Goal: Transaction & Acquisition: Purchase product/service

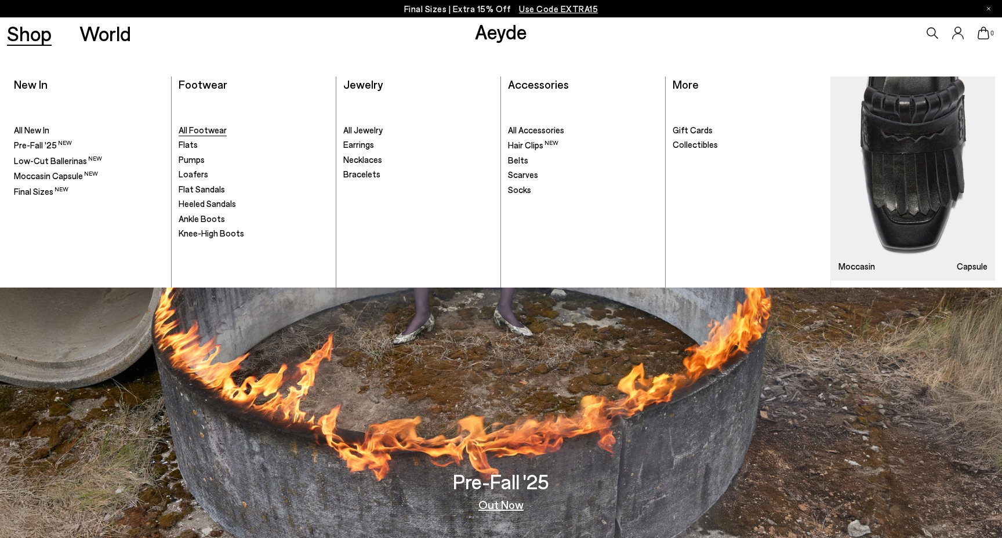
click at [191, 131] on span "All Footwear" at bounding box center [203, 130] width 48 height 10
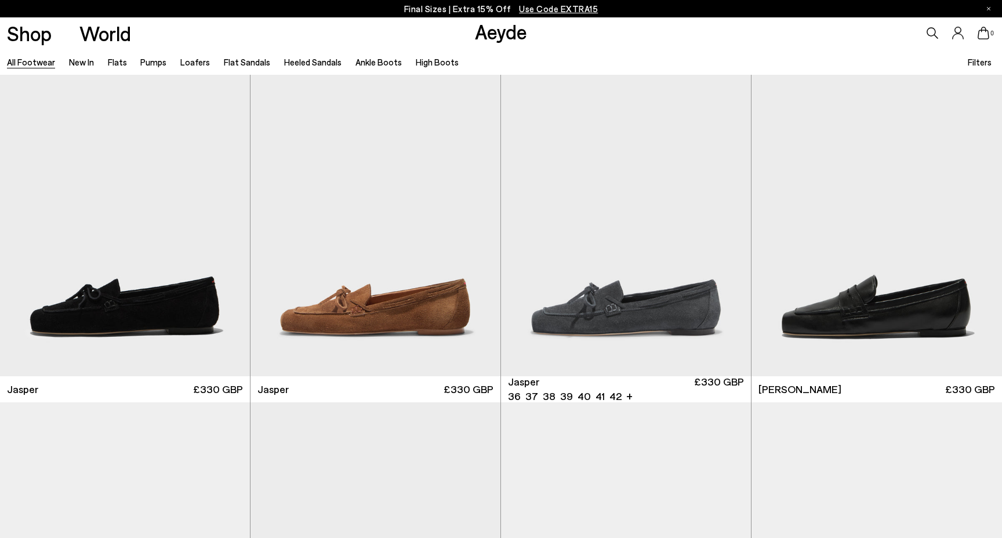
scroll to position [372, 0]
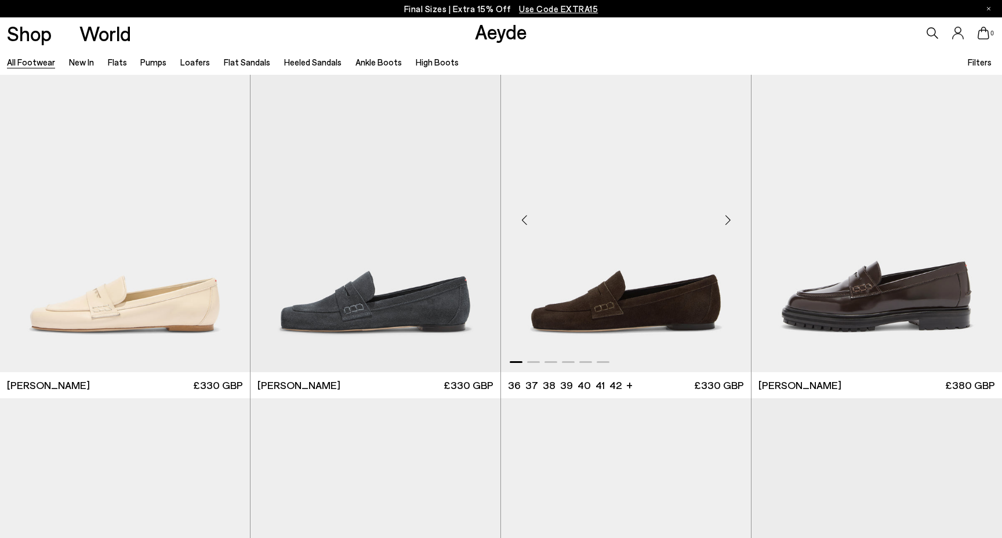
scroll to position [752, 0]
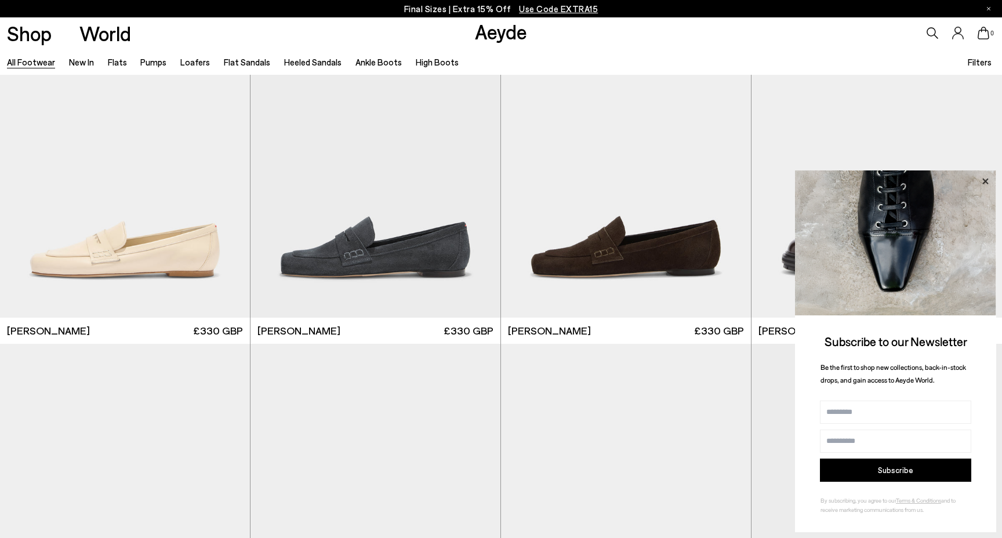
click at [983, 178] on icon at bounding box center [985, 181] width 15 height 15
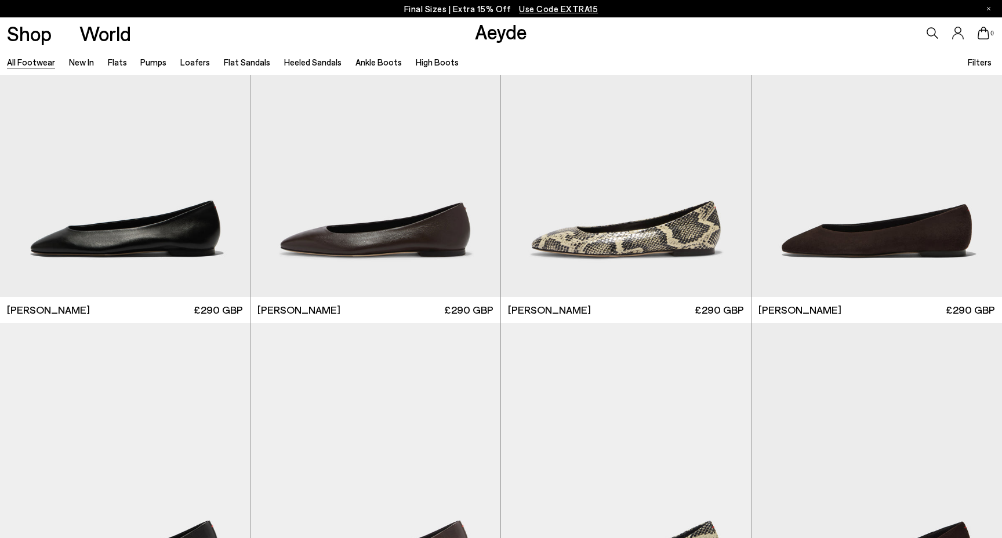
scroll to position [2204, 0]
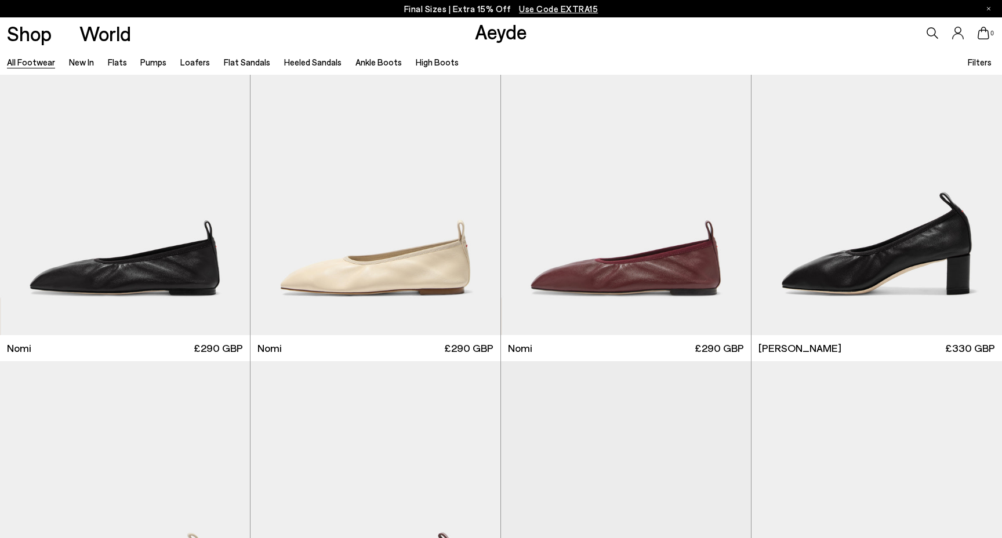
scroll to position [3327, 0]
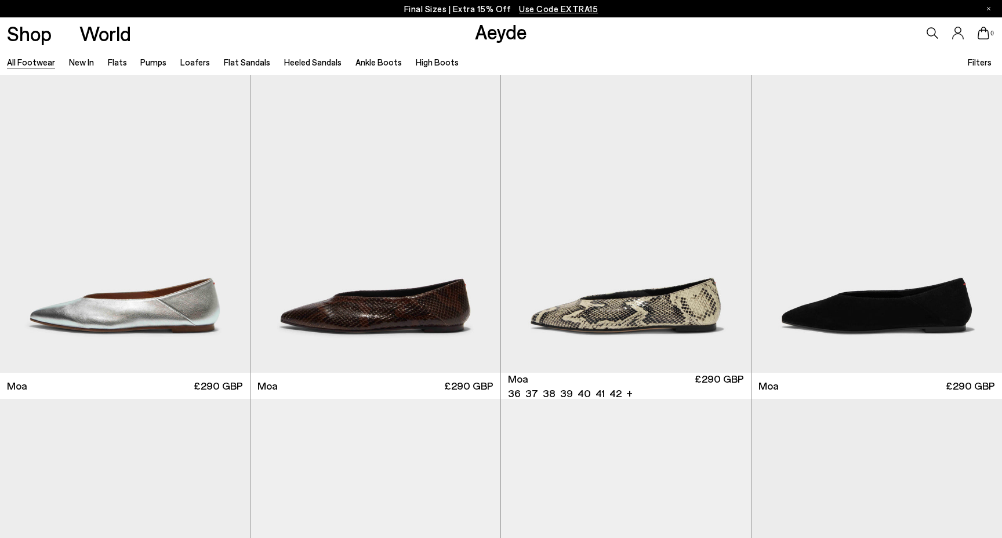
scroll to position [5493, 0]
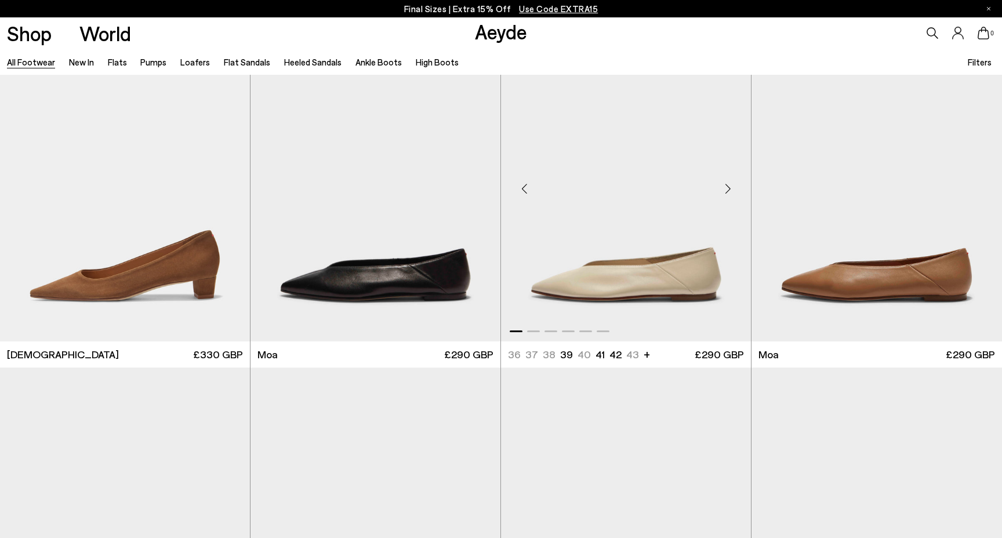
click at [729, 184] on div "Next slide" at bounding box center [728, 189] width 35 height 35
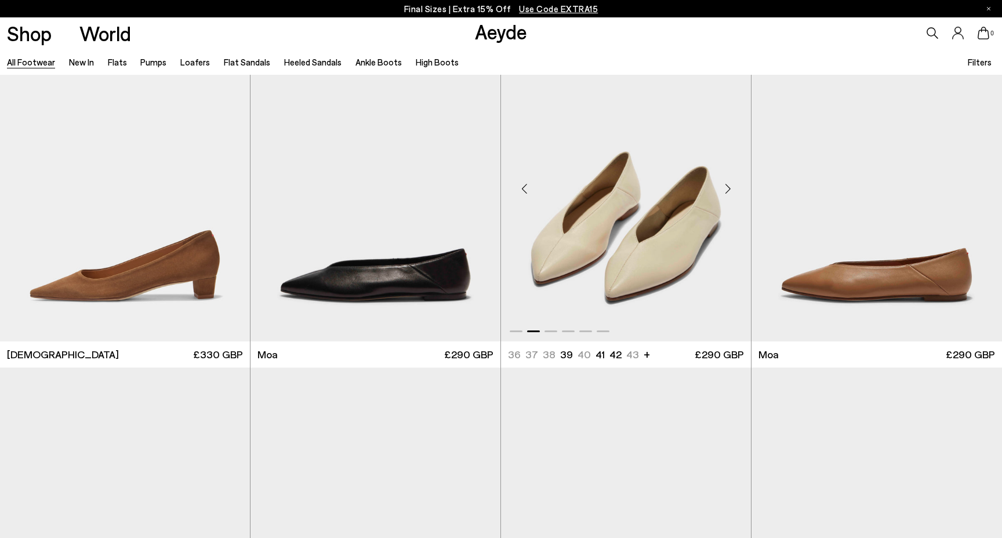
click at [727, 184] on div "Next slide" at bounding box center [728, 189] width 35 height 35
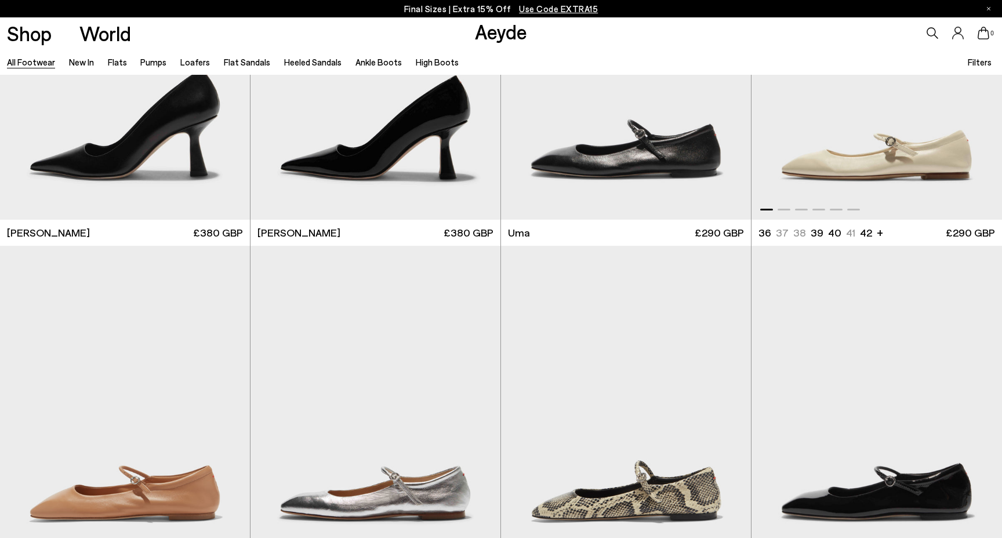
scroll to position [9878, 0]
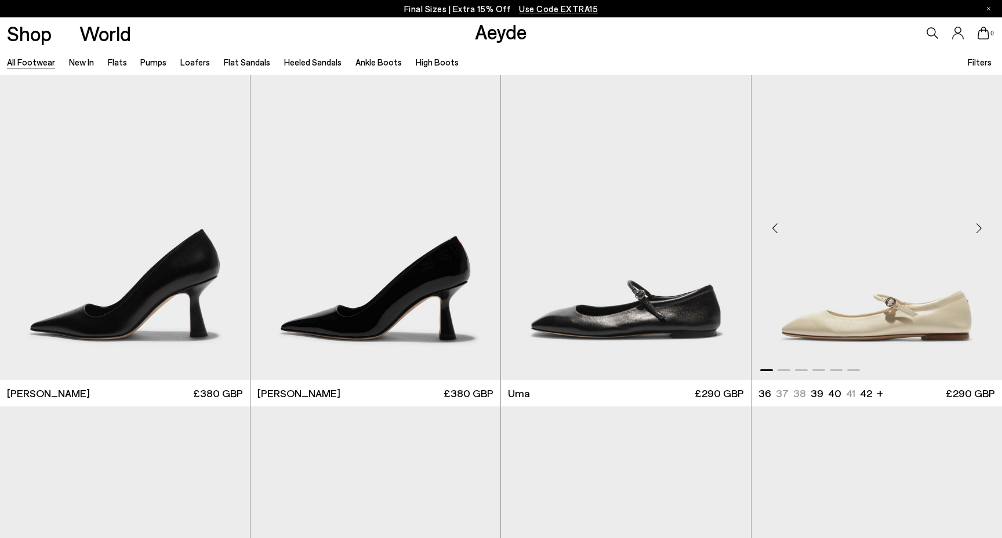
click at [980, 230] on div "Next slide" at bounding box center [979, 228] width 35 height 35
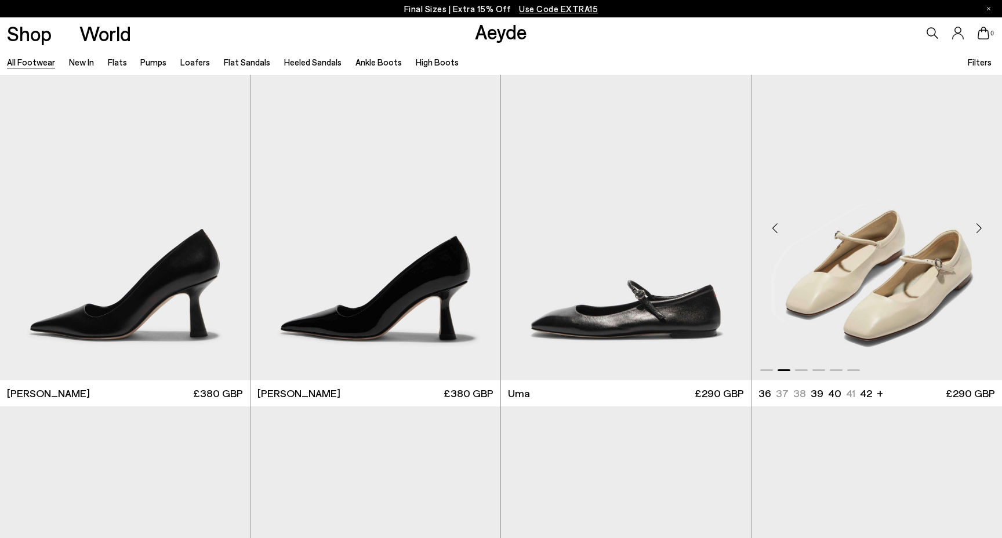
click at [980, 230] on div "Next slide" at bounding box center [979, 228] width 35 height 35
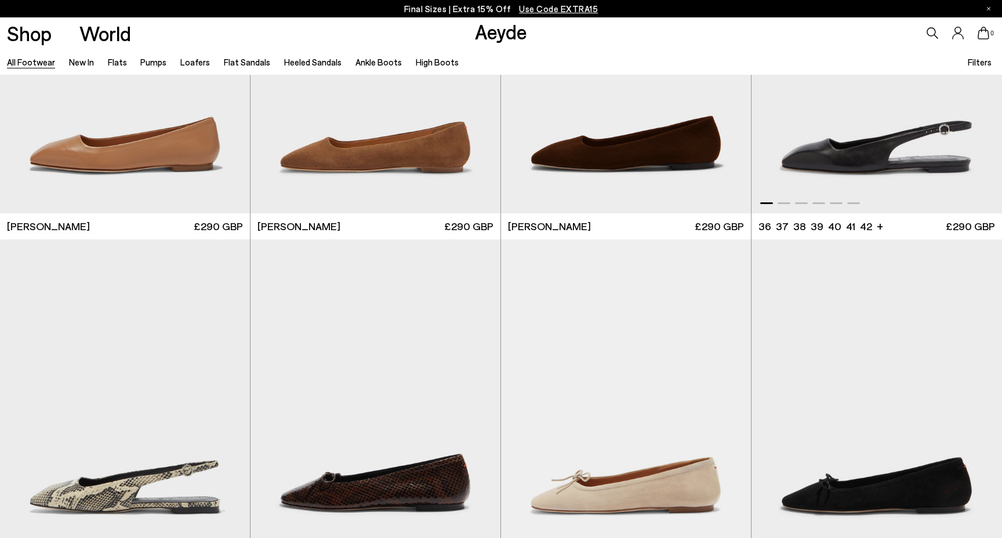
scroll to position [11589, 0]
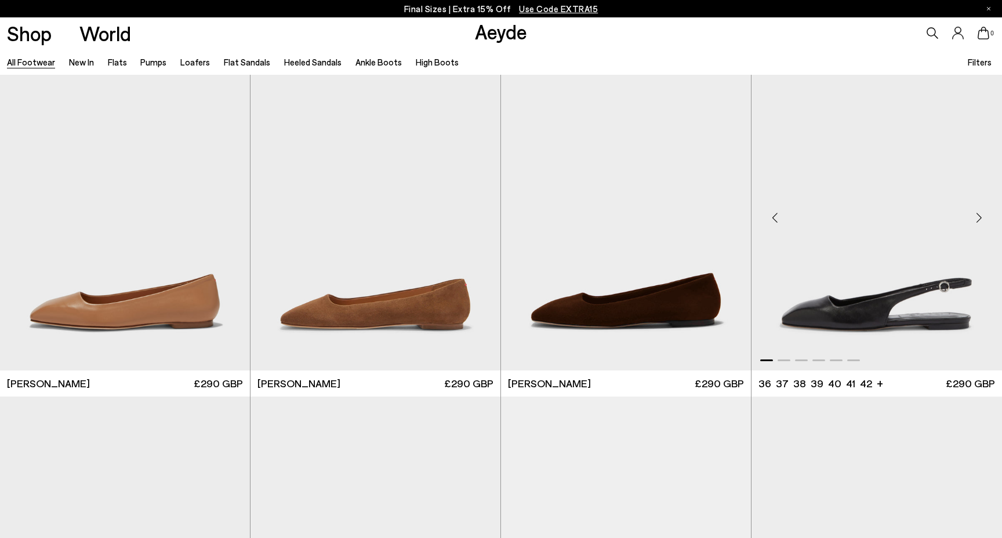
click at [983, 221] on div "Next slide" at bounding box center [979, 218] width 35 height 35
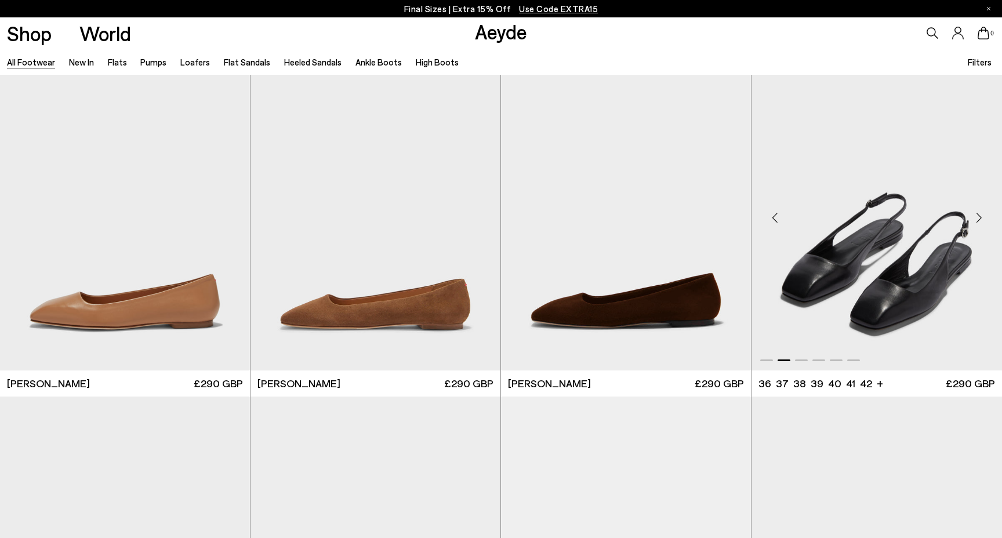
click at [983, 219] on div "Next slide" at bounding box center [979, 218] width 35 height 35
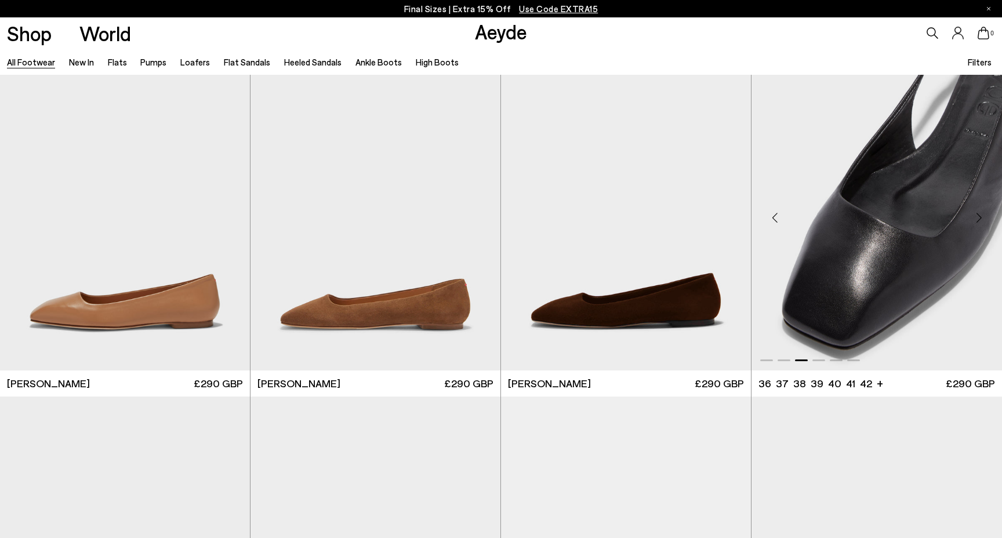
click at [983, 219] on div "Next slide" at bounding box center [979, 218] width 35 height 35
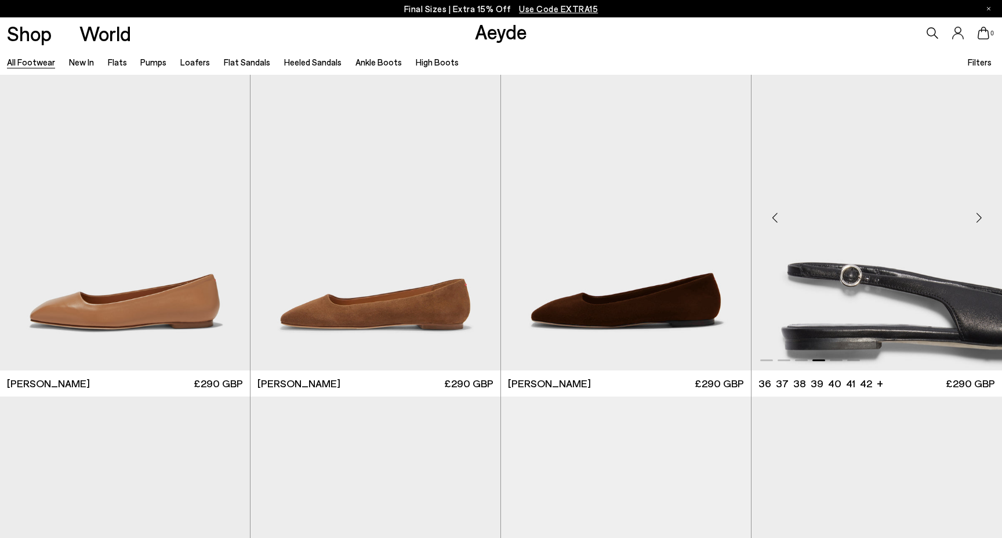
click at [983, 219] on div "Next slide" at bounding box center [979, 218] width 35 height 35
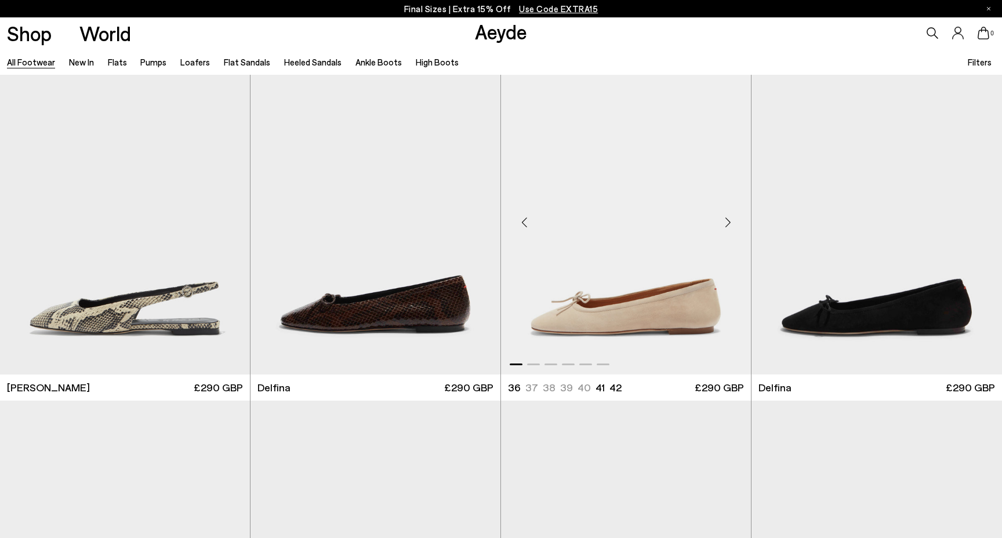
scroll to position [11798, 0]
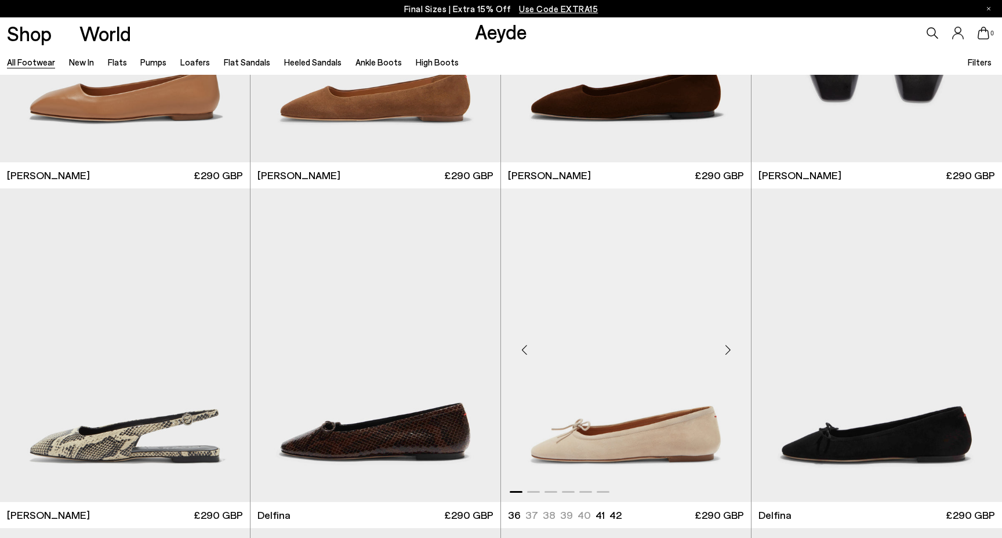
click at [730, 347] on div "Next slide" at bounding box center [728, 350] width 35 height 35
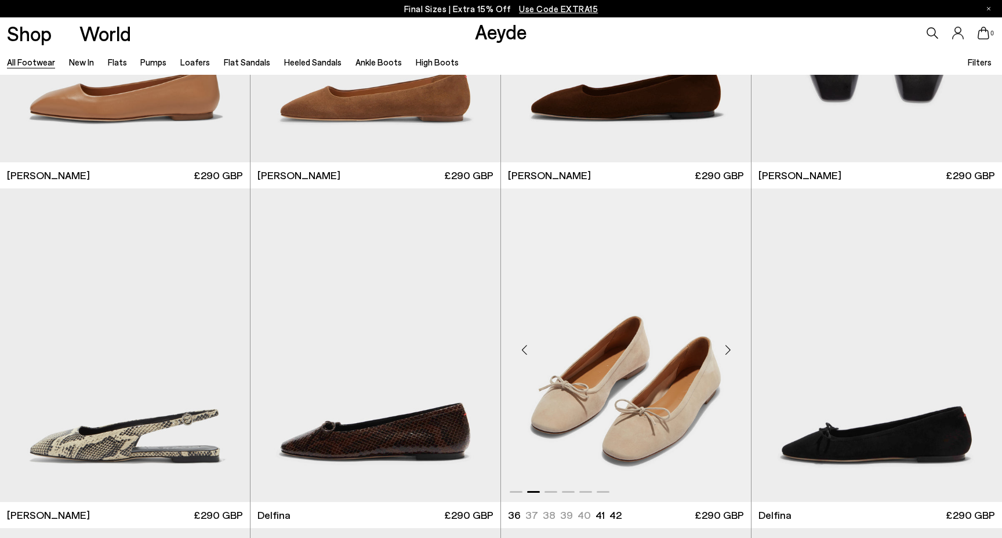
click at [730, 347] on div "Next slide" at bounding box center [728, 350] width 35 height 35
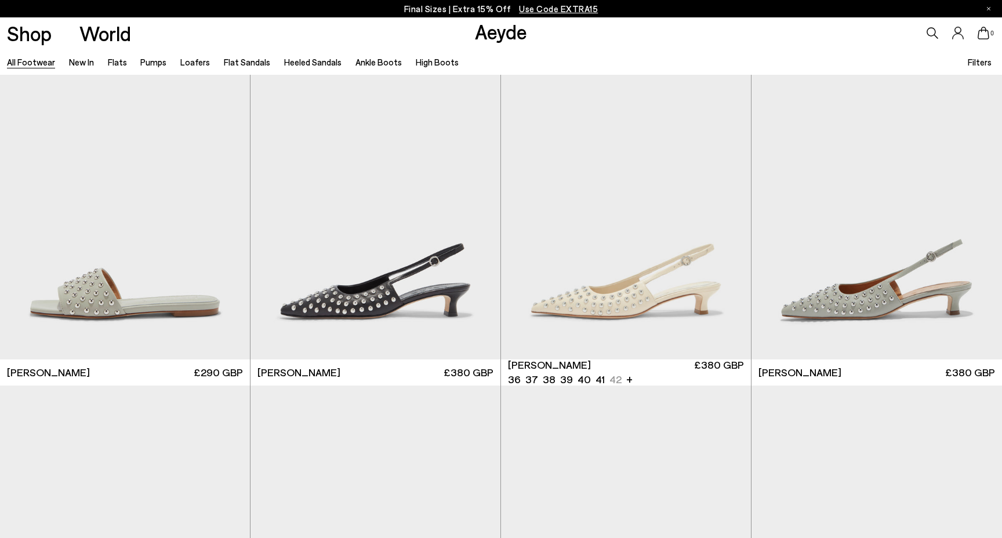
scroll to position [16820, 0]
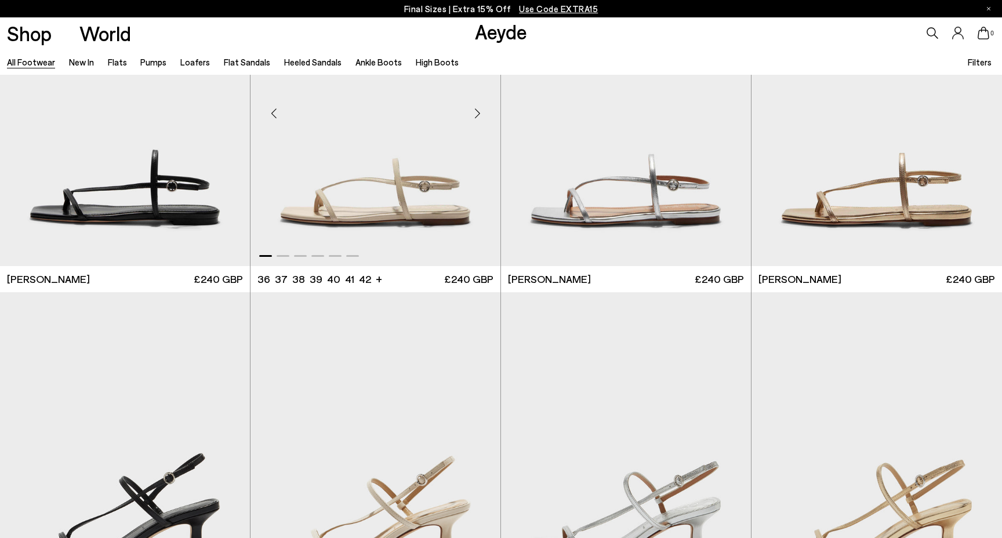
scroll to position [17029, 0]
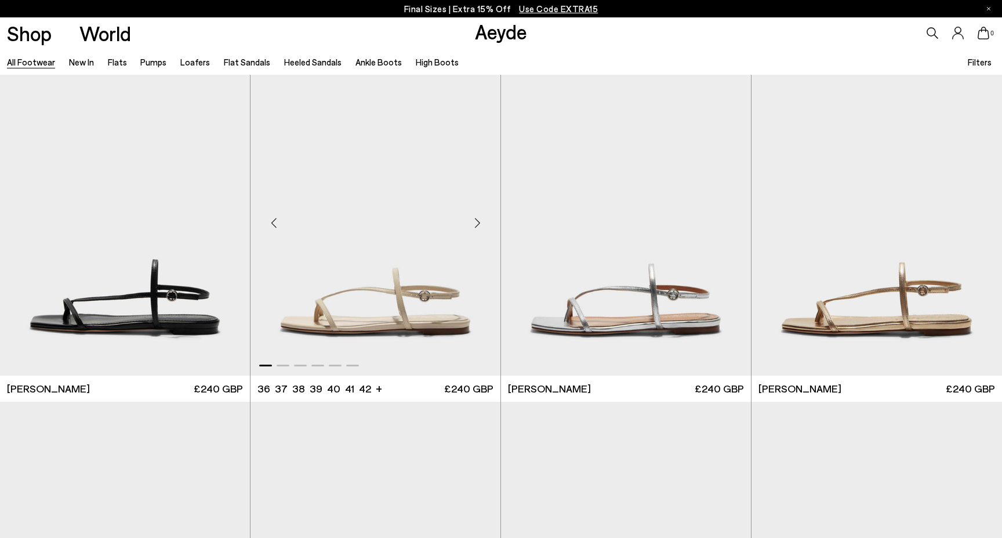
click at [478, 227] on div "Next slide" at bounding box center [477, 223] width 35 height 35
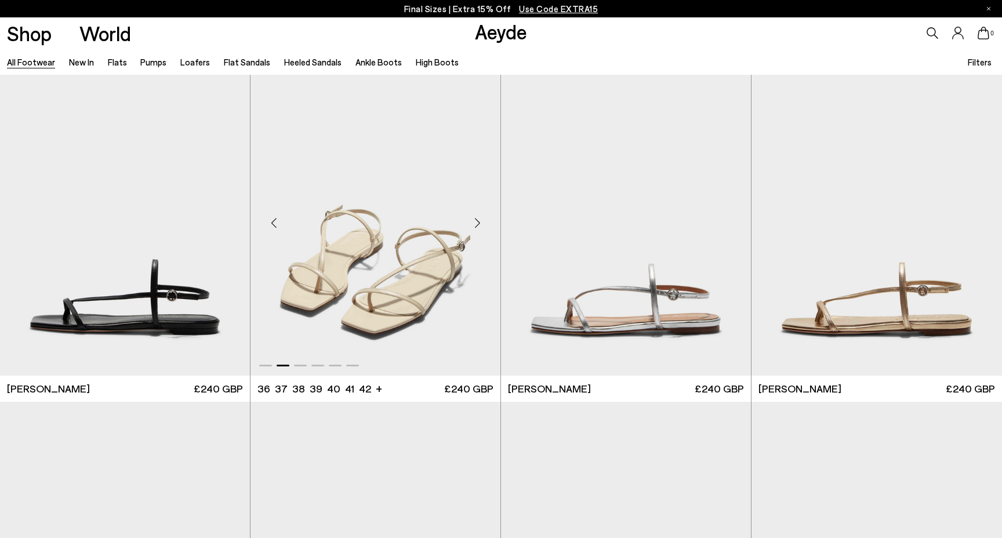
click at [477, 218] on div "Next slide" at bounding box center [477, 223] width 35 height 35
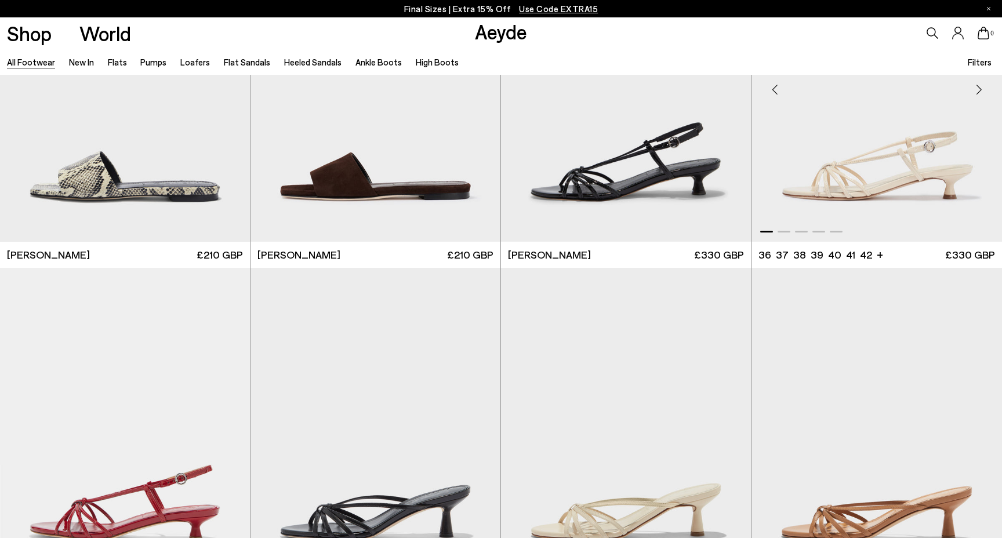
scroll to position [18419, 0]
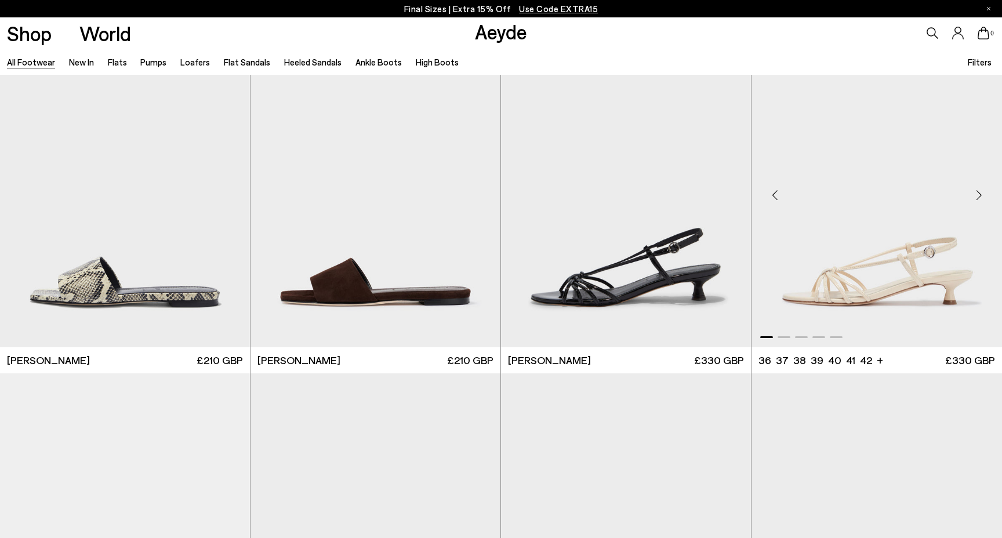
click at [981, 195] on div "Next slide" at bounding box center [979, 195] width 35 height 35
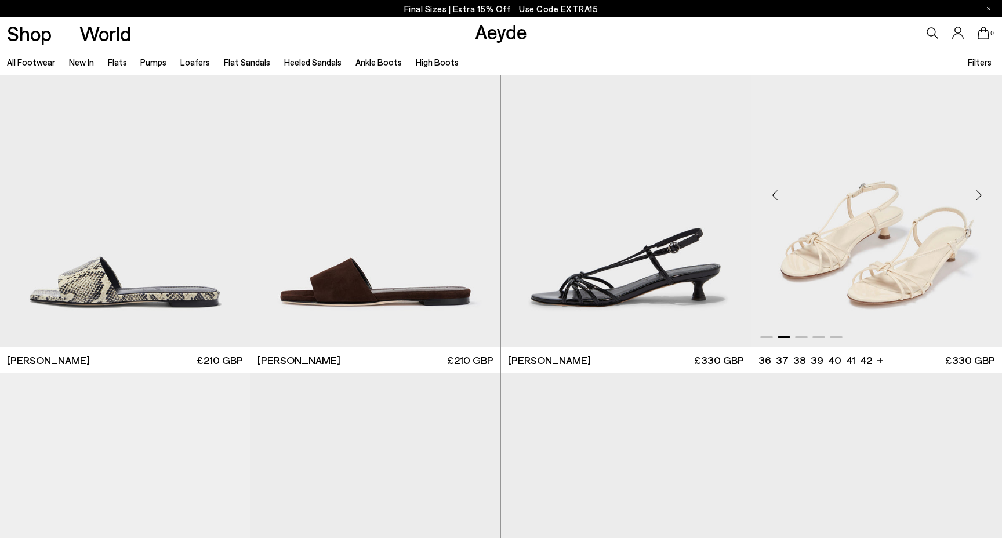
click at [981, 196] on div "Next slide" at bounding box center [979, 195] width 35 height 35
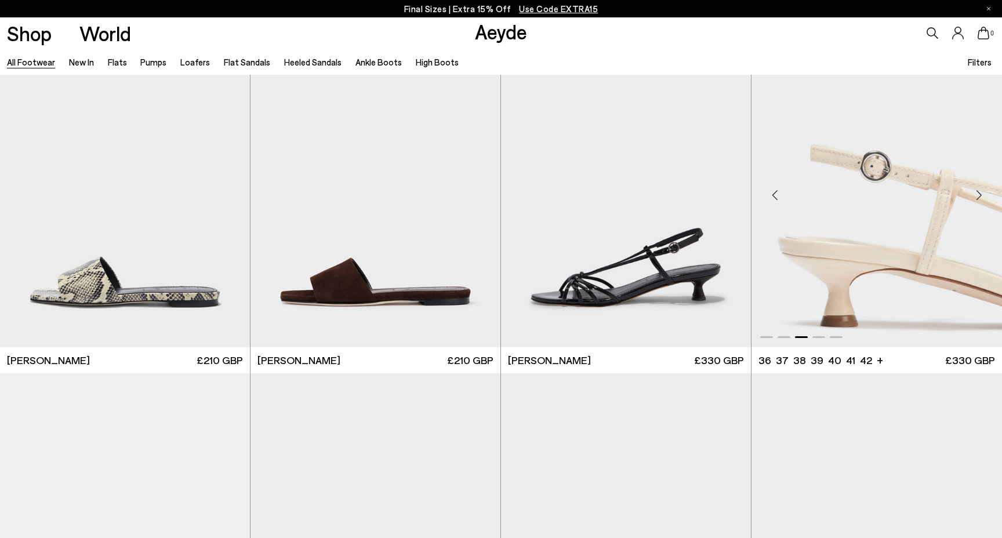
click at [981, 196] on div "Next slide" at bounding box center [979, 195] width 35 height 35
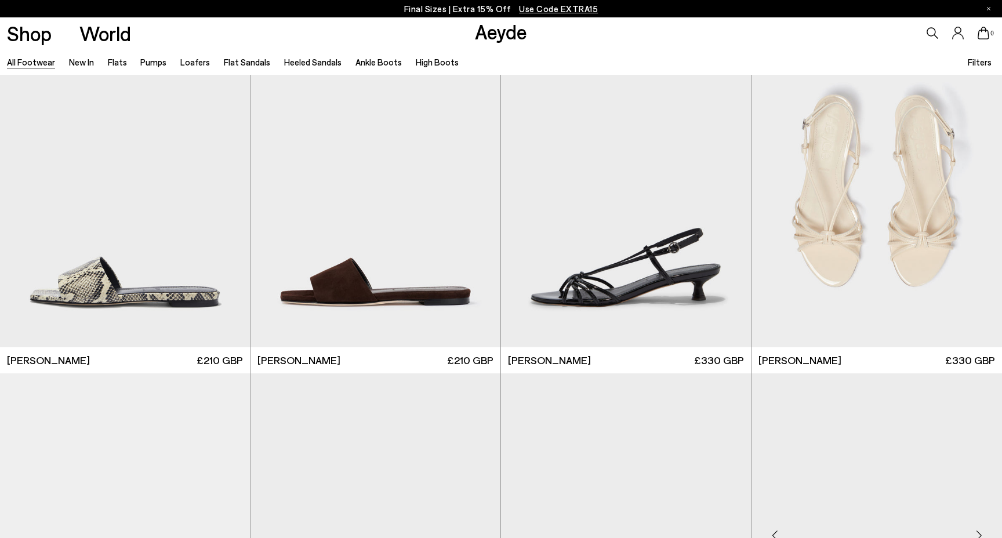
scroll to position [18820, 0]
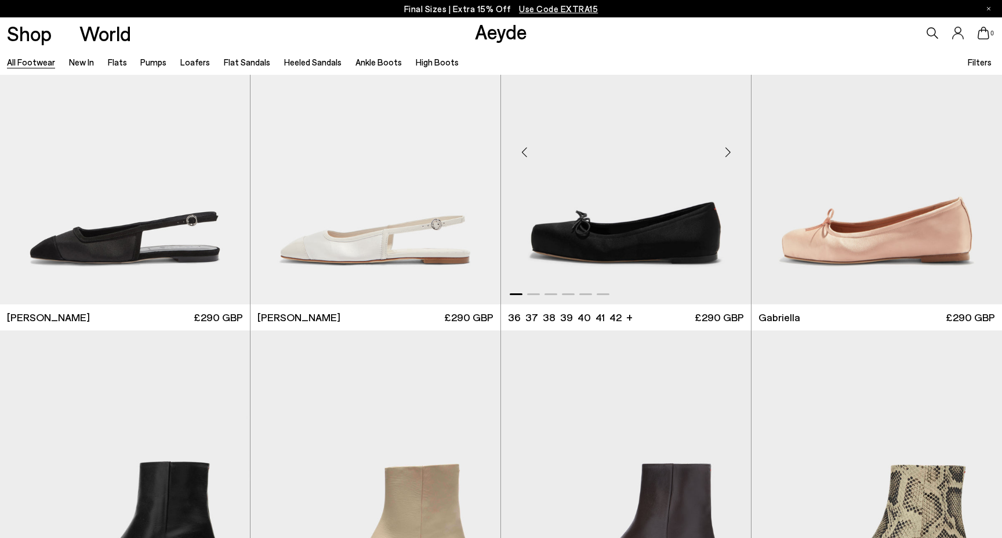
scroll to position [20957, 0]
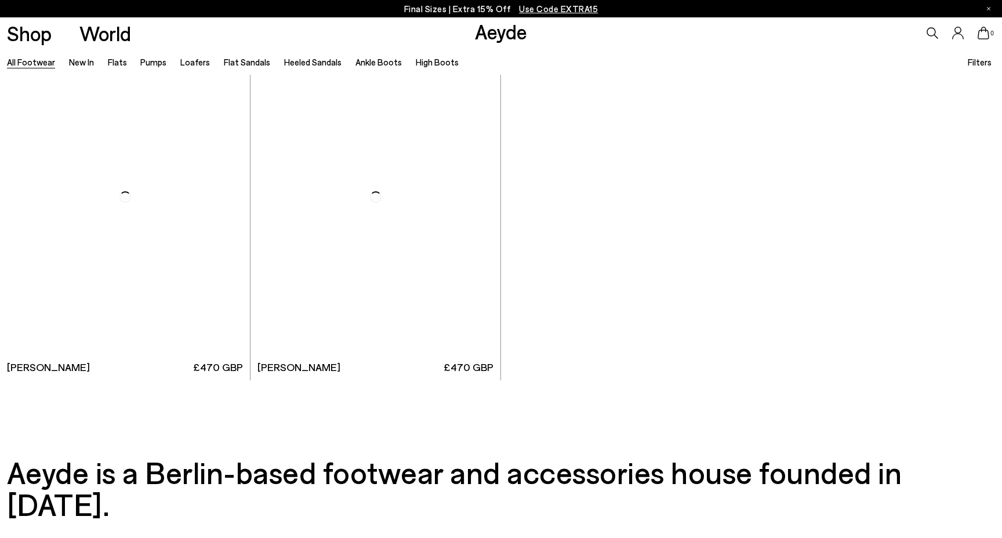
scroll to position [23536, 0]
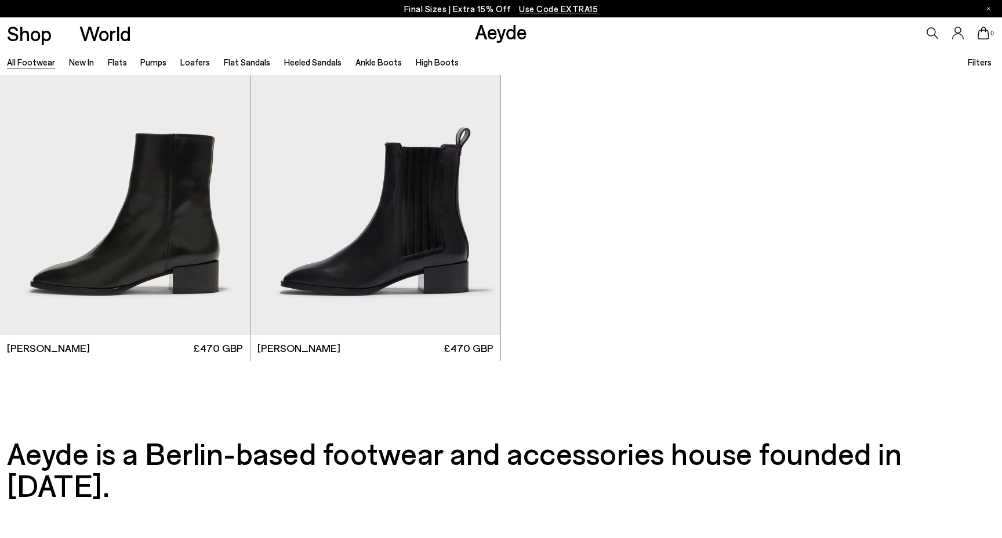
click at [412, 11] on p "Final Sizes | Extra 15% Off Use Code EXTRA15" at bounding box center [501, 9] width 194 height 15
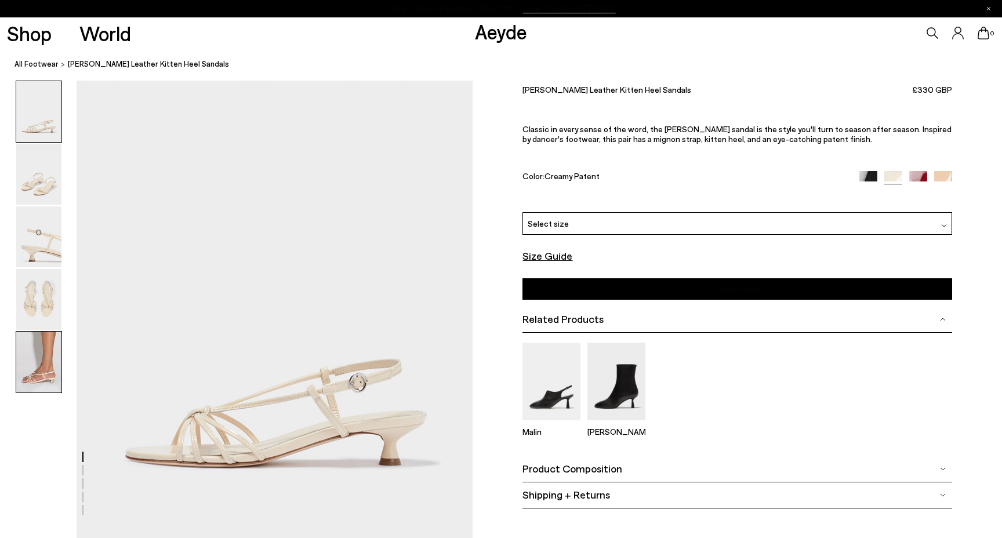
click at [38, 364] on img at bounding box center [38, 362] width 45 height 61
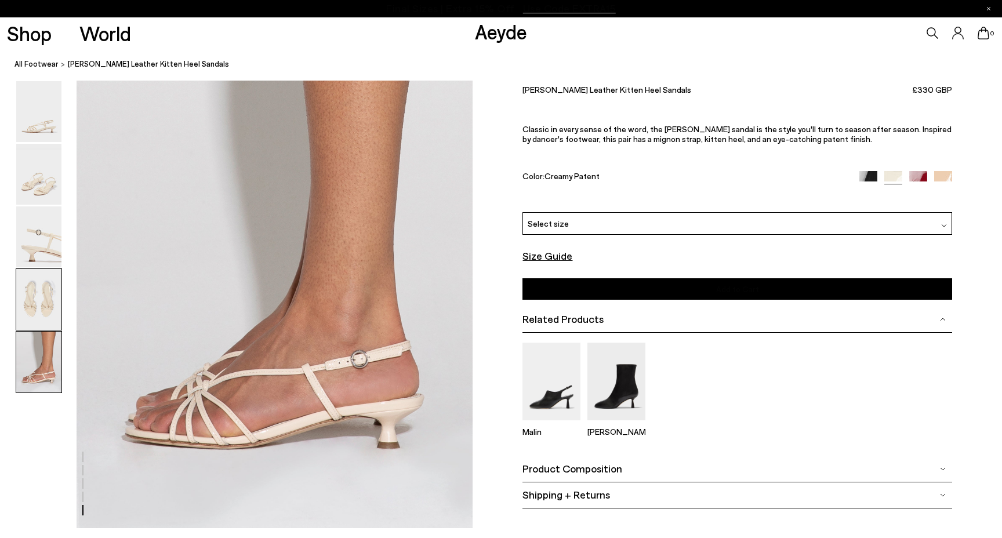
click at [40, 311] on img at bounding box center [38, 299] width 45 height 61
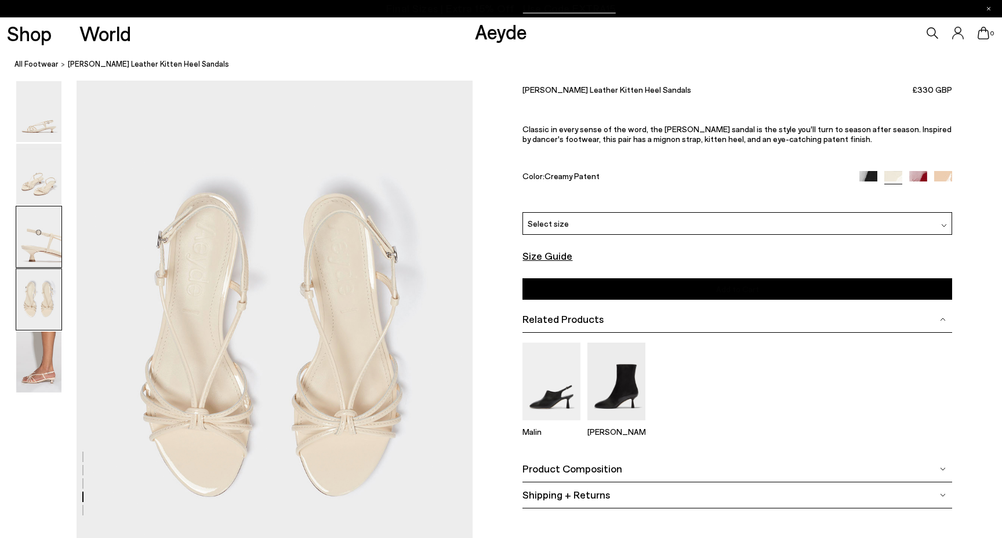
click at [48, 267] on div at bounding box center [39, 237] width 46 height 62
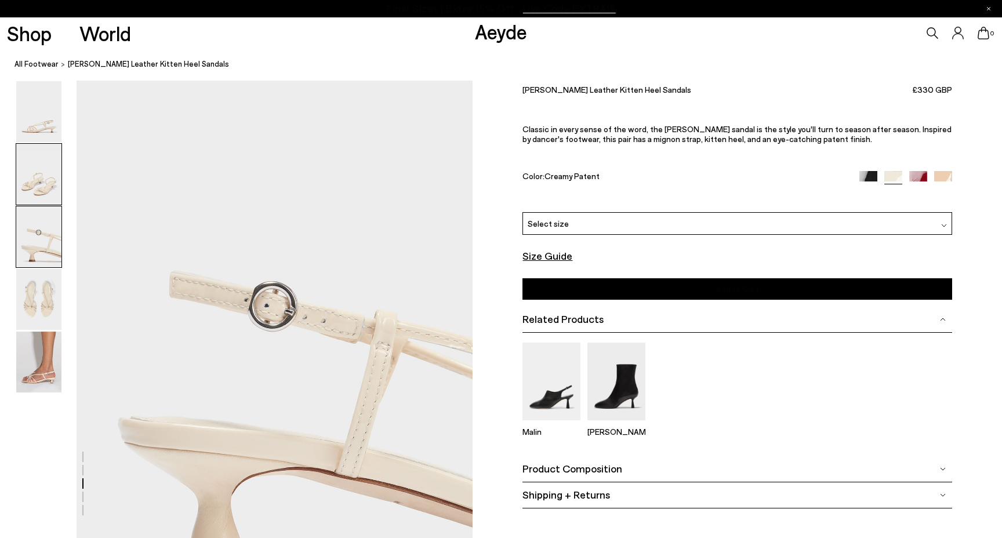
click at [52, 186] on img at bounding box center [38, 174] width 45 height 61
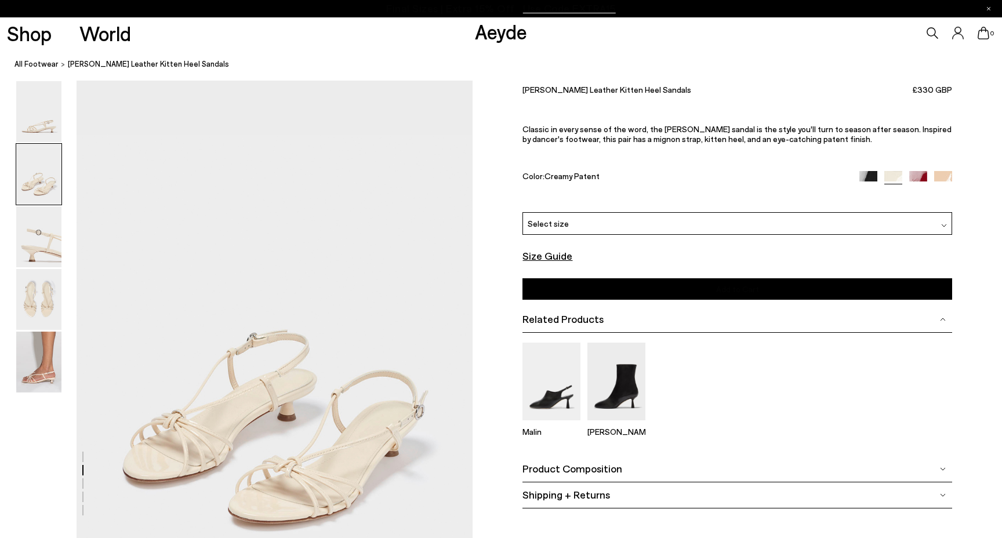
scroll to position [461, 0]
click at [55, 148] on img at bounding box center [38, 174] width 45 height 61
click at [45, 139] on img at bounding box center [38, 111] width 45 height 61
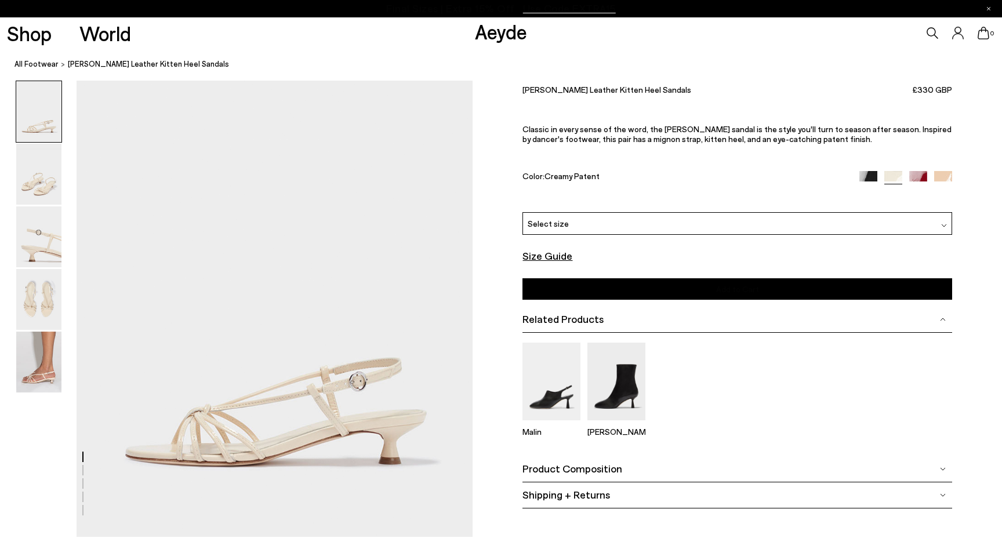
scroll to position [0, 0]
click at [39, 282] on img at bounding box center [38, 299] width 45 height 61
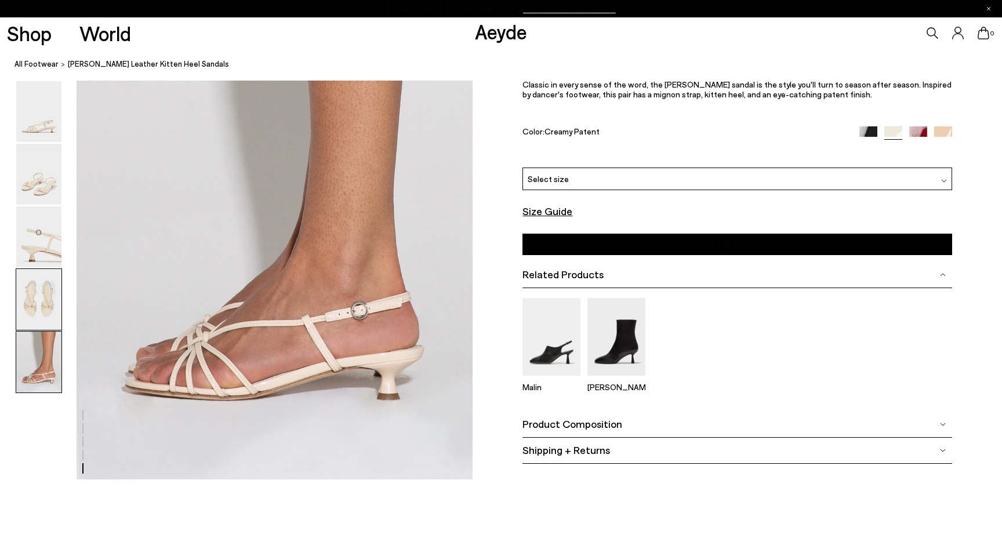
scroll to position [2076, 0]
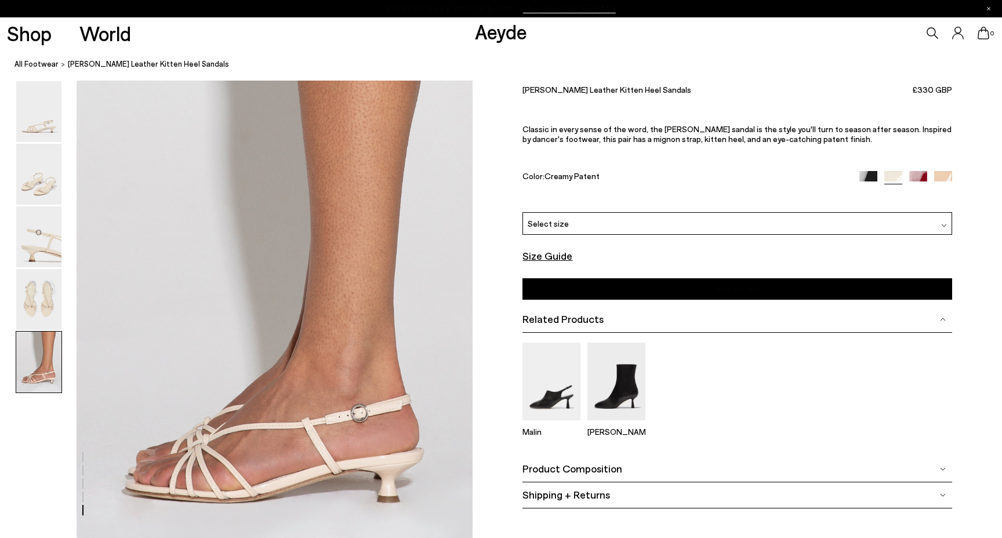
click at [754, 221] on div "Select size" at bounding box center [737, 223] width 429 height 23
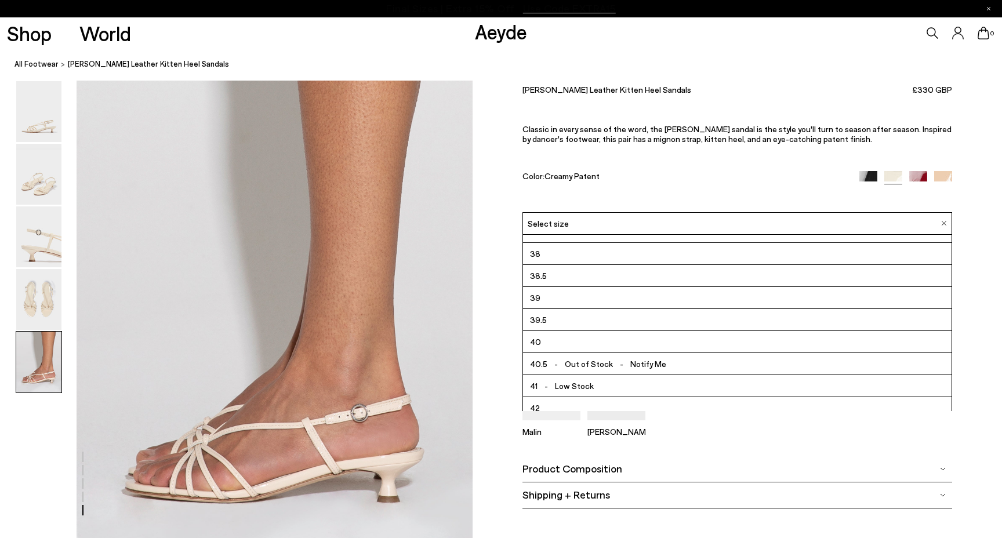
scroll to position [66, 0]
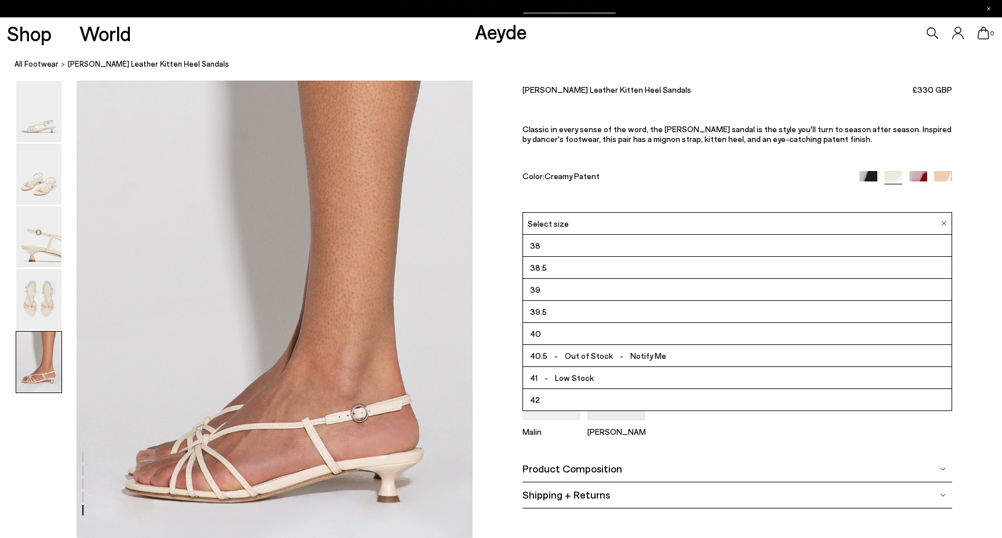
click at [682, 335] on li "40" at bounding box center [737, 334] width 428 height 22
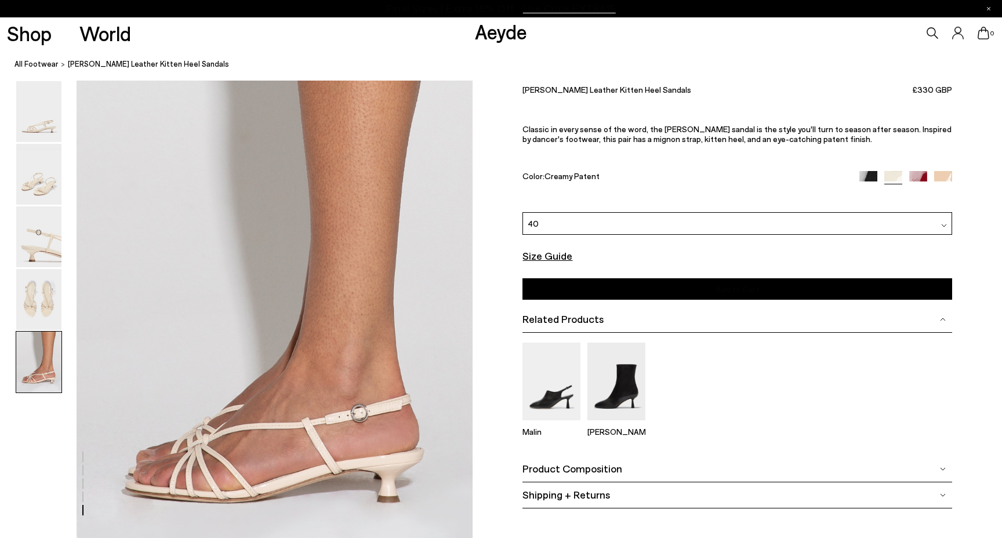
click at [698, 292] on button "Add to Cart Select a Size First" at bounding box center [737, 288] width 429 height 21
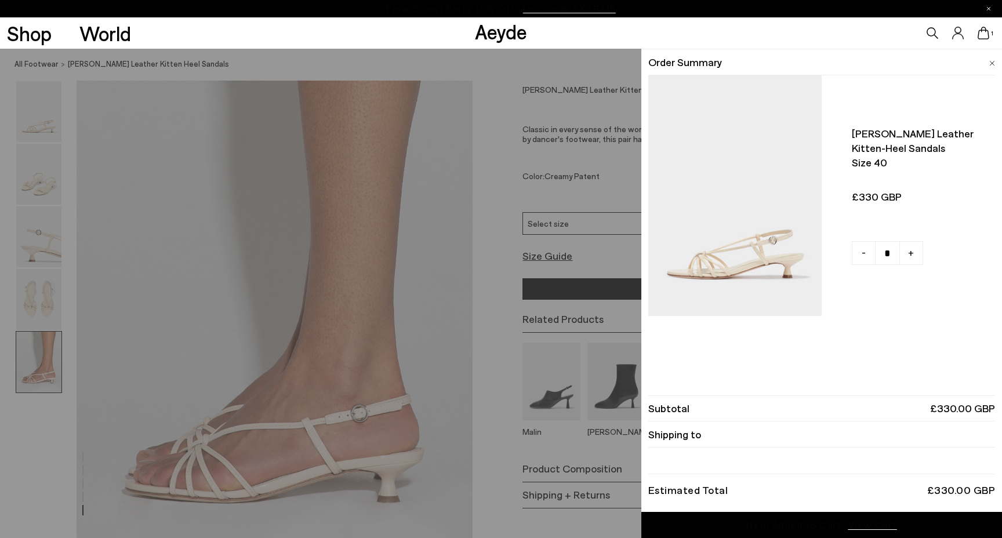
click at [316, 155] on div "Quick Add Color Size View Details Order Summary Rhonda leather kitten-heel sand…" at bounding box center [501, 294] width 1002 height 490
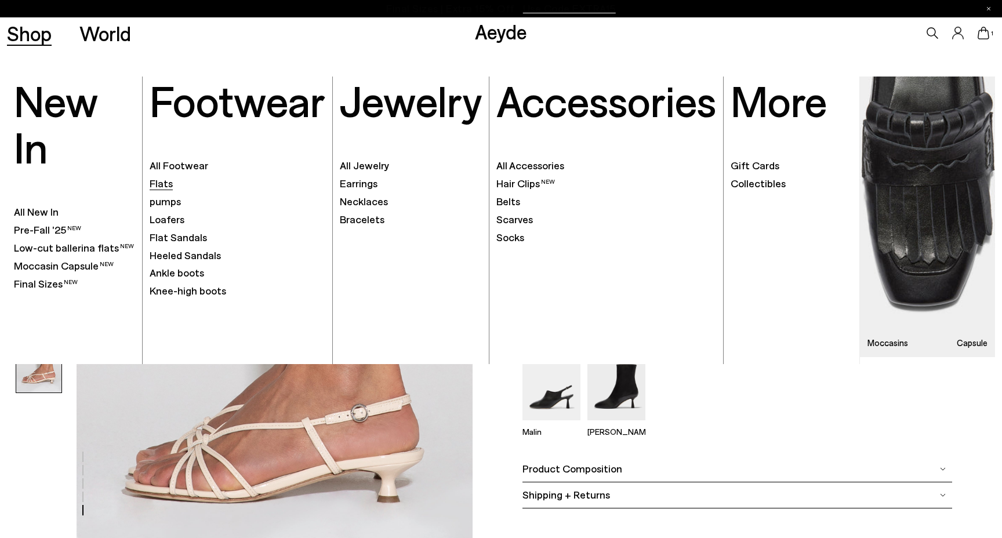
click at [164, 184] on font "Flats" at bounding box center [161, 183] width 23 height 13
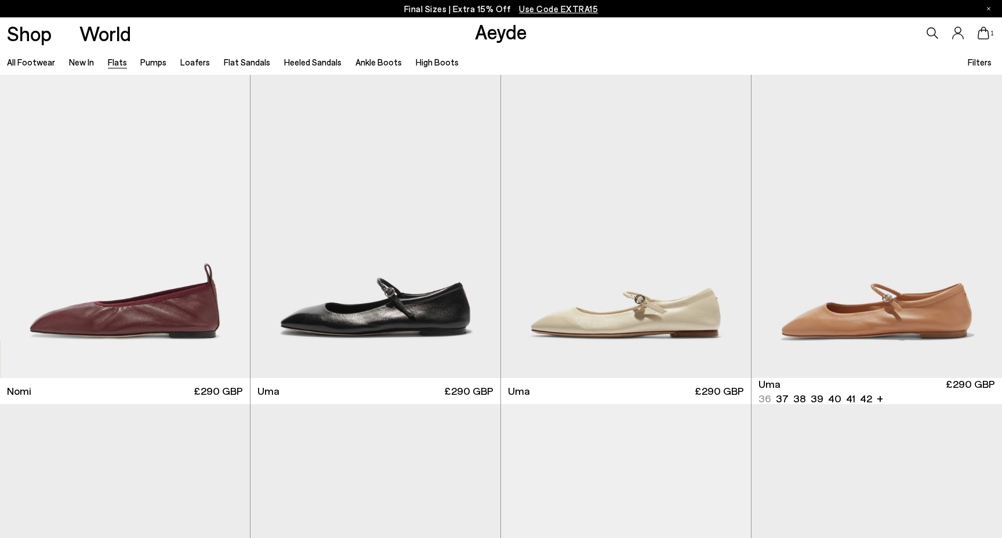
scroll to position [870, 0]
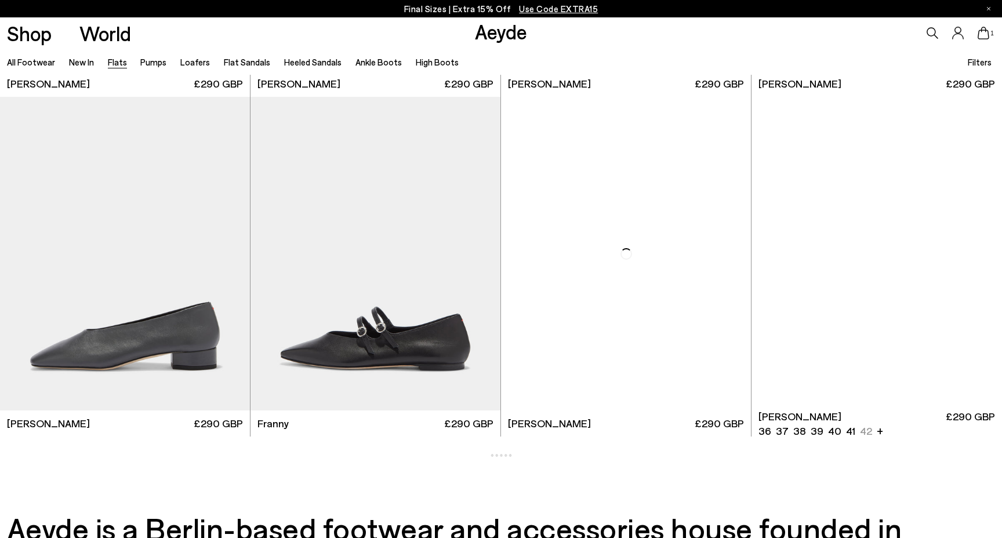
scroll to position [3733, 0]
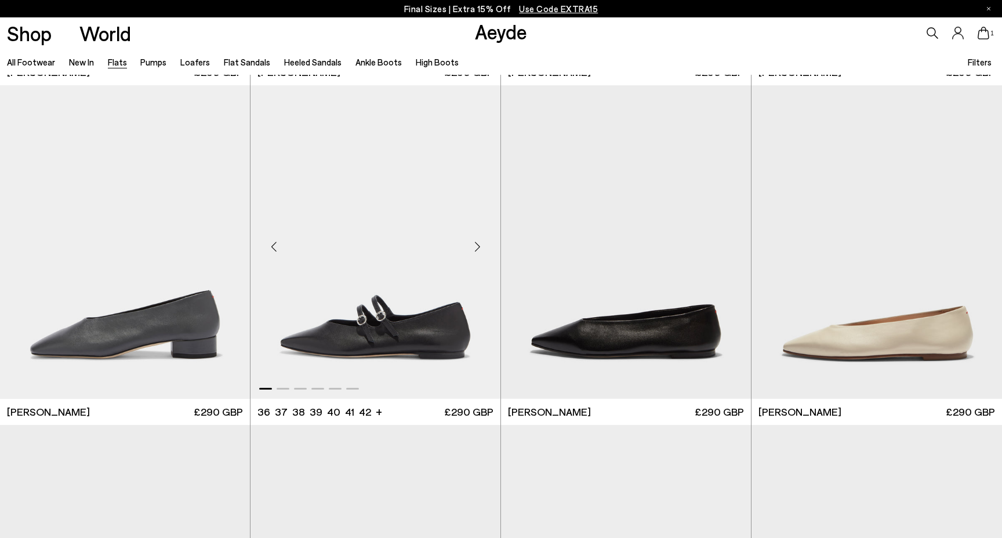
click at [472, 249] on div "Next slide" at bounding box center [477, 247] width 35 height 35
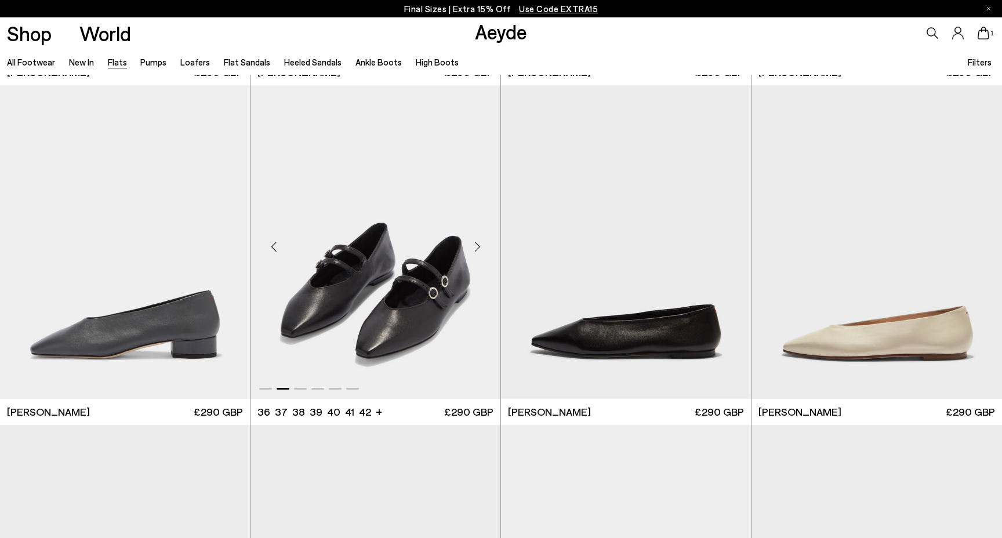
click at [472, 249] on div "Next slide" at bounding box center [477, 247] width 35 height 35
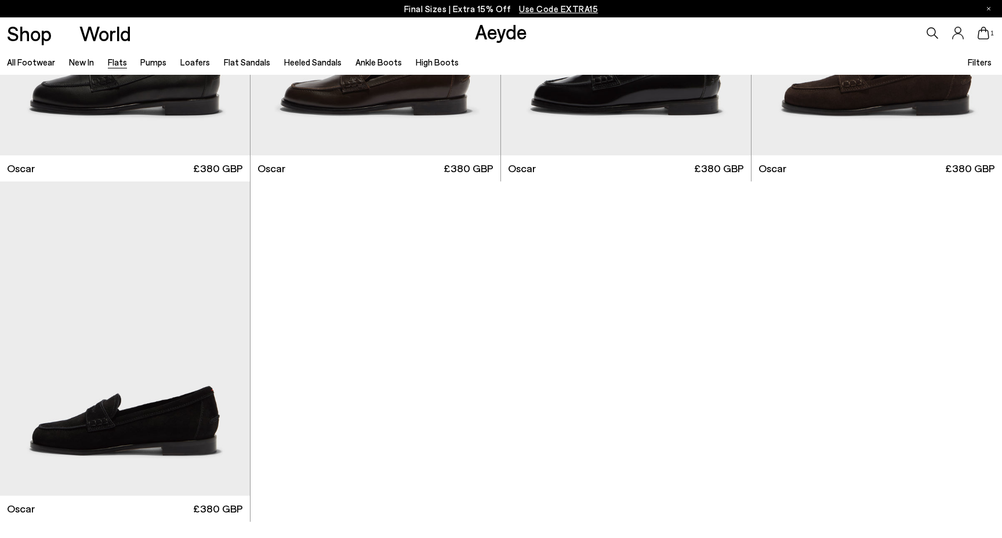
scroll to position [7003, 0]
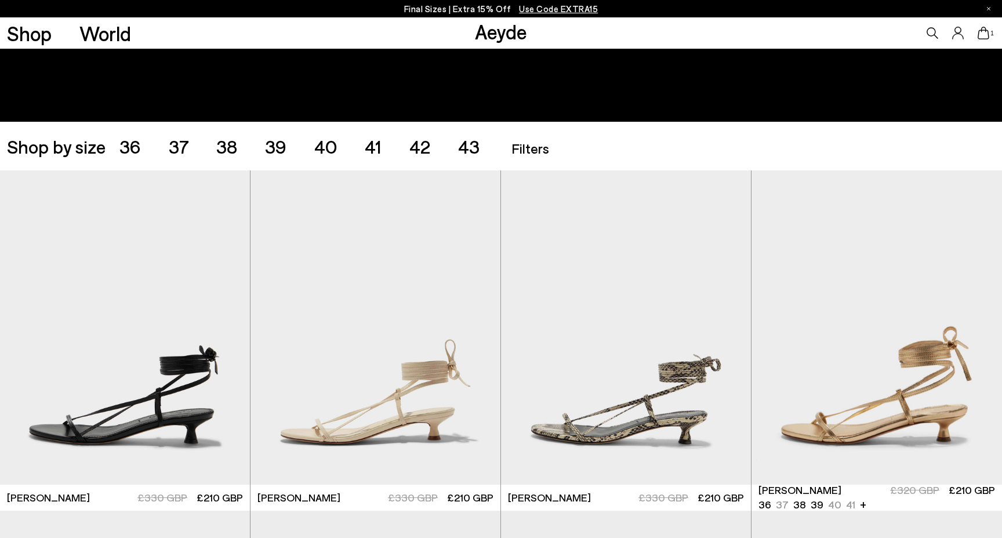
scroll to position [201, 0]
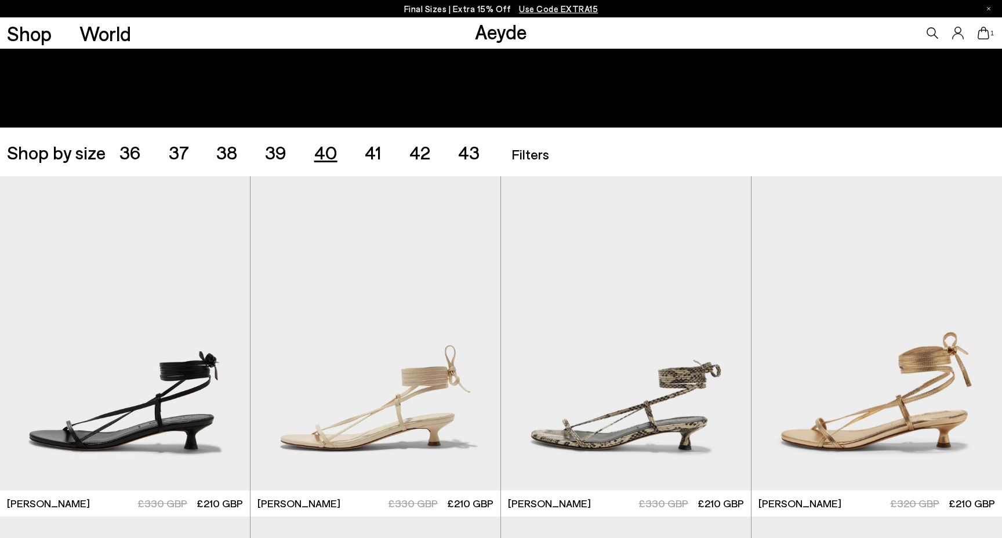
click at [324, 158] on span "40" at bounding box center [325, 152] width 23 height 22
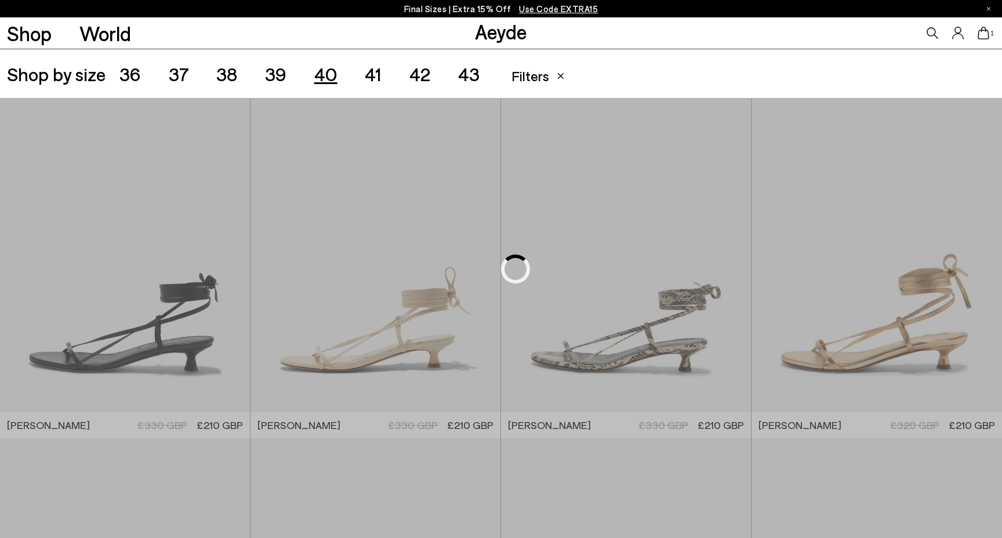
scroll to position [279, 0]
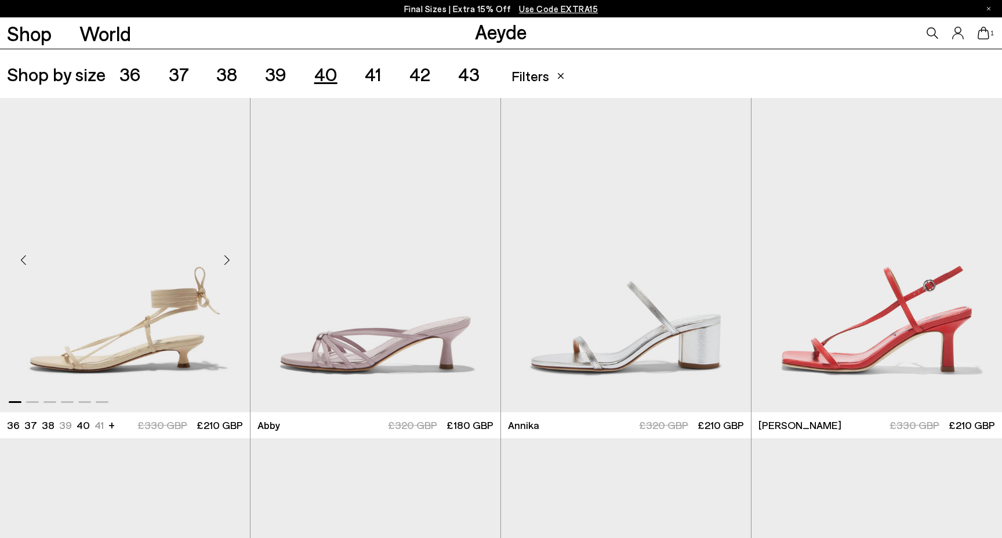
click at [228, 256] on div "Next slide" at bounding box center [226, 259] width 35 height 35
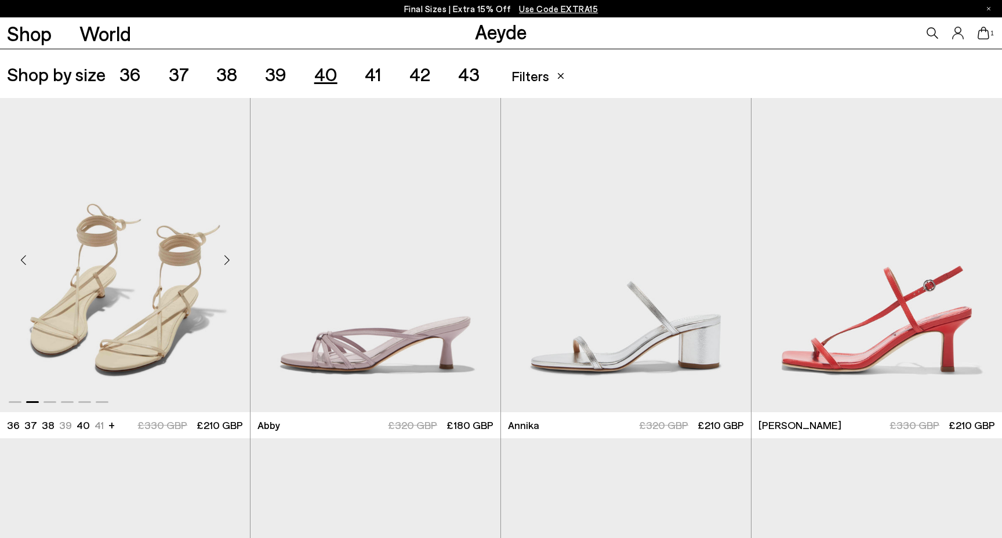
click at [228, 256] on div "Next slide" at bounding box center [226, 259] width 35 height 35
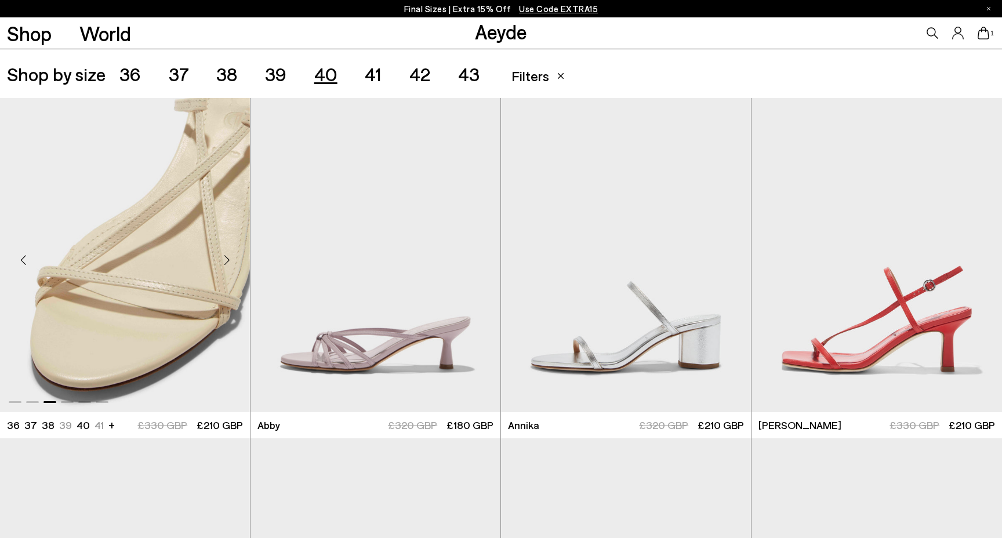
click at [228, 258] on div "Next slide" at bounding box center [226, 259] width 35 height 35
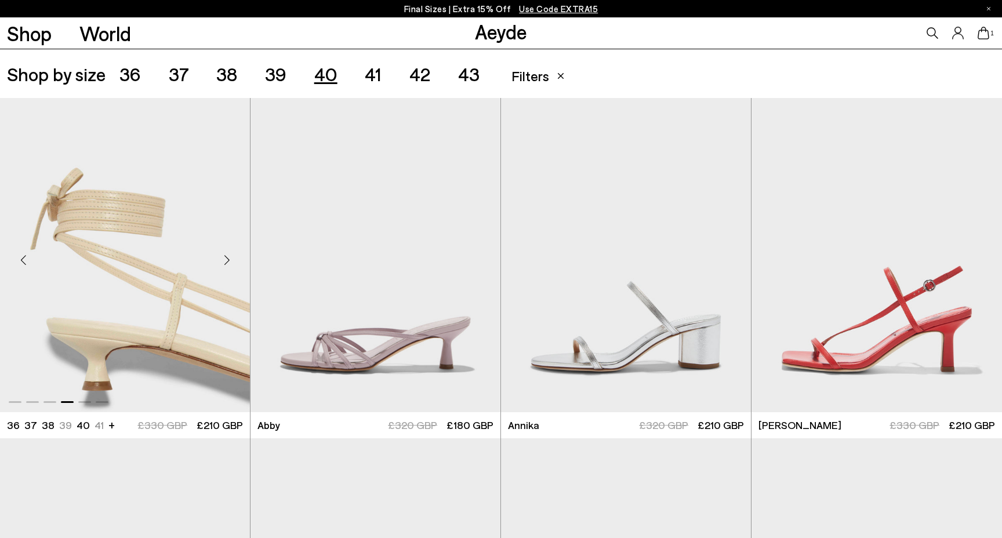
click at [228, 258] on div "Next slide" at bounding box center [226, 259] width 35 height 35
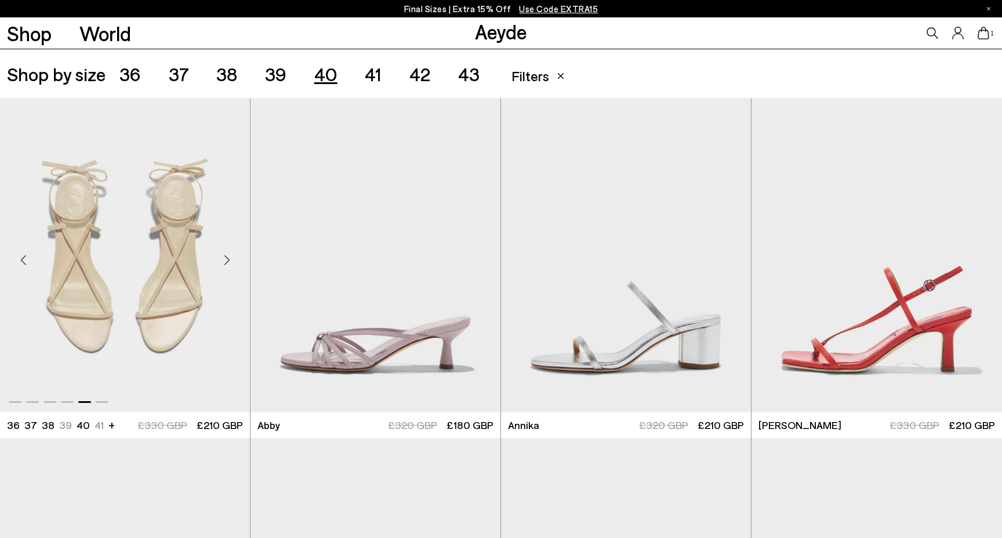
click at [228, 258] on div "Next slide" at bounding box center [226, 259] width 35 height 35
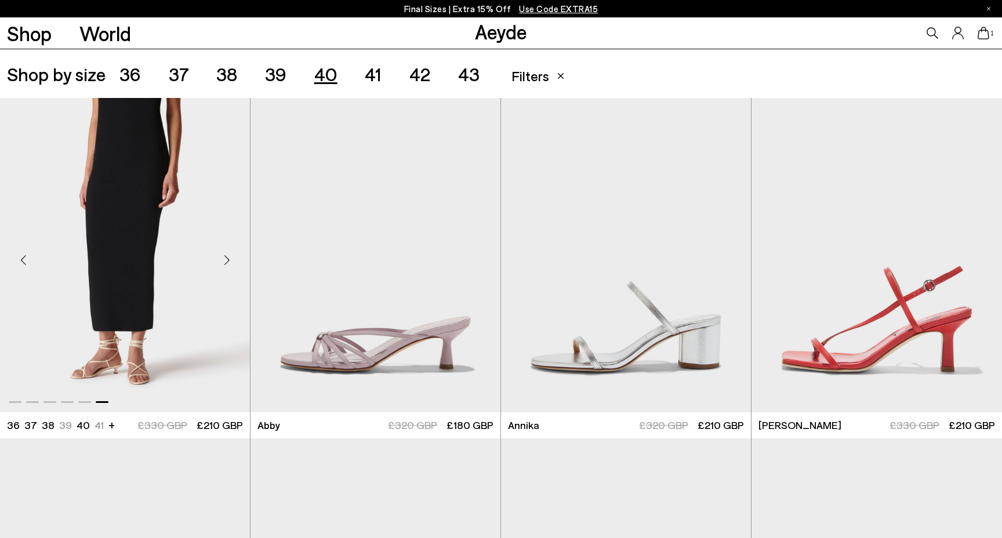
click at [25, 252] on div "Previous slide" at bounding box center [23, 259] width 35 height 35
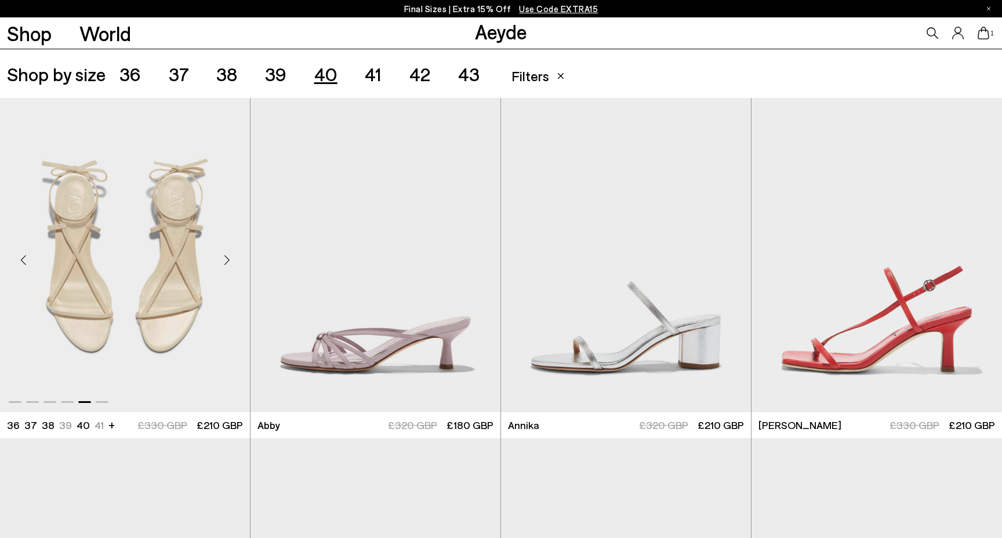
click at [25, 252] on div "Previous slide" at bounding box center [23, 259] width 35 height 35
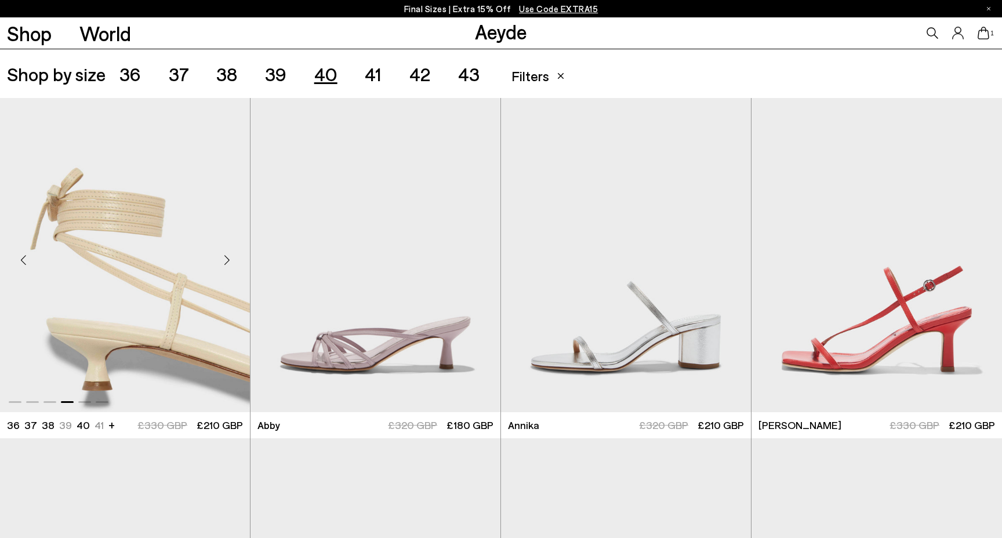
click at [25, 252] on div "Previous slide" at bounding box center [23, 259] width 35 height 35
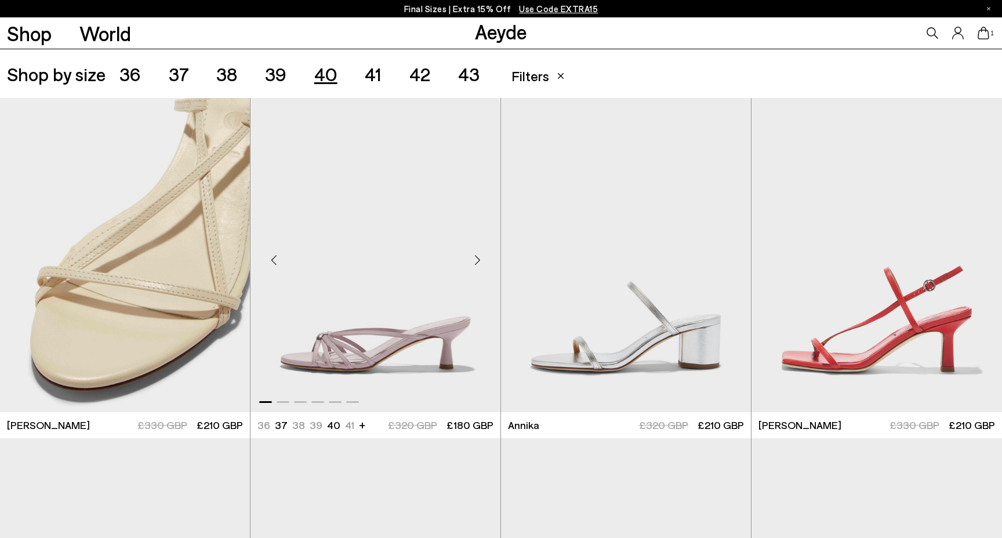
click at [476, 258] on div "Next slide" at bounding box center [477, 259] width 35 height 35
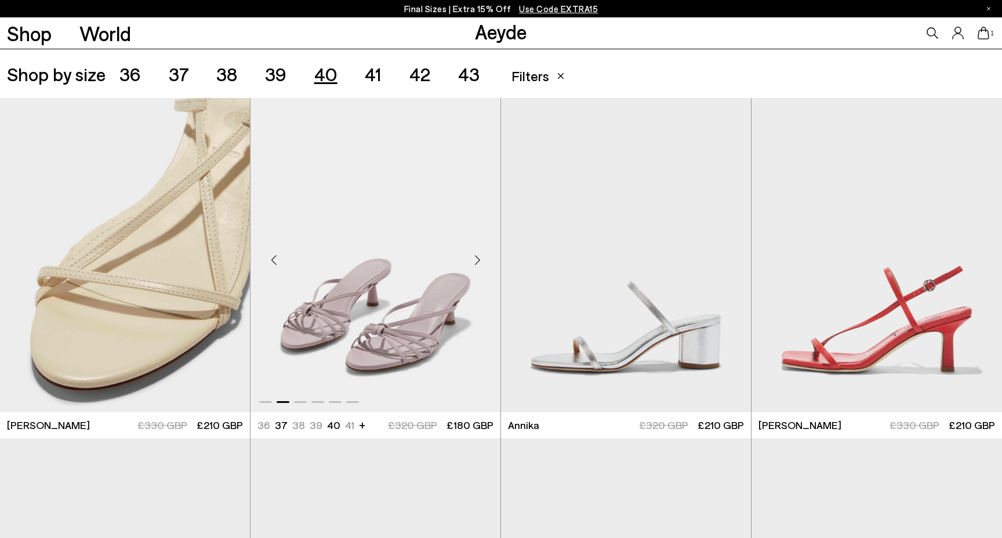
click at [476, 258] on div "Next slide" at bounding box center [477, 259] width 35 height 35
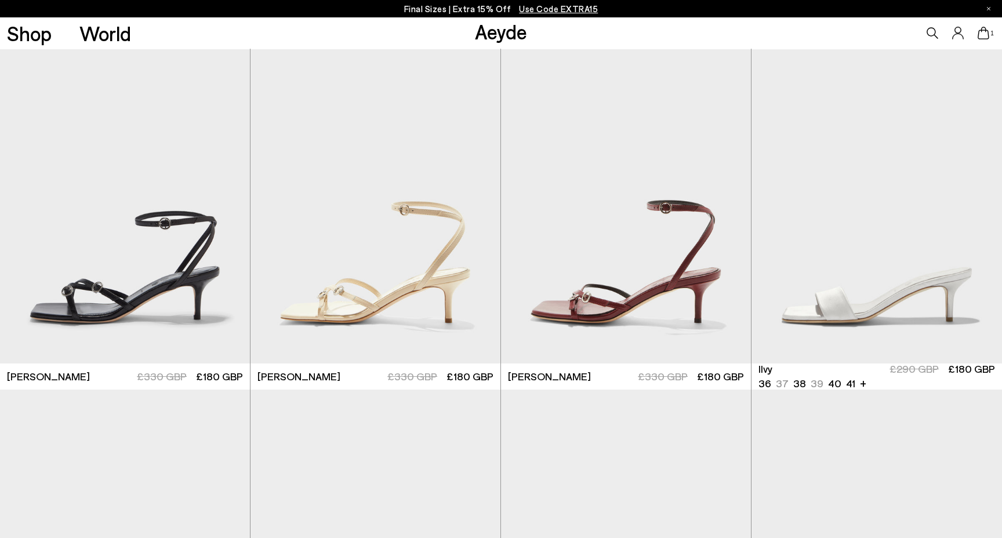
scroll to position [670, 0]
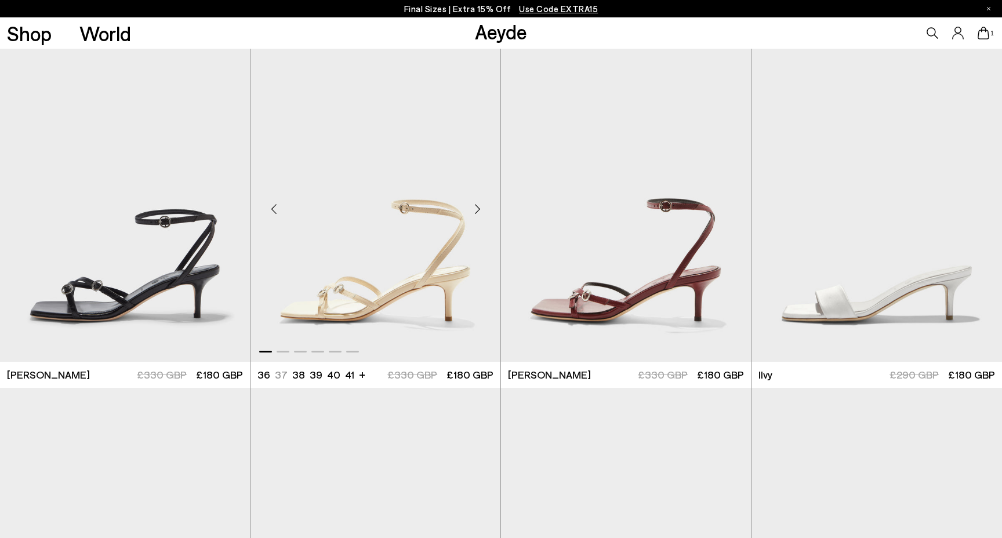
click at [474, 210] on div "Next slide" at bounding box center [477, 209] width 35 height 35
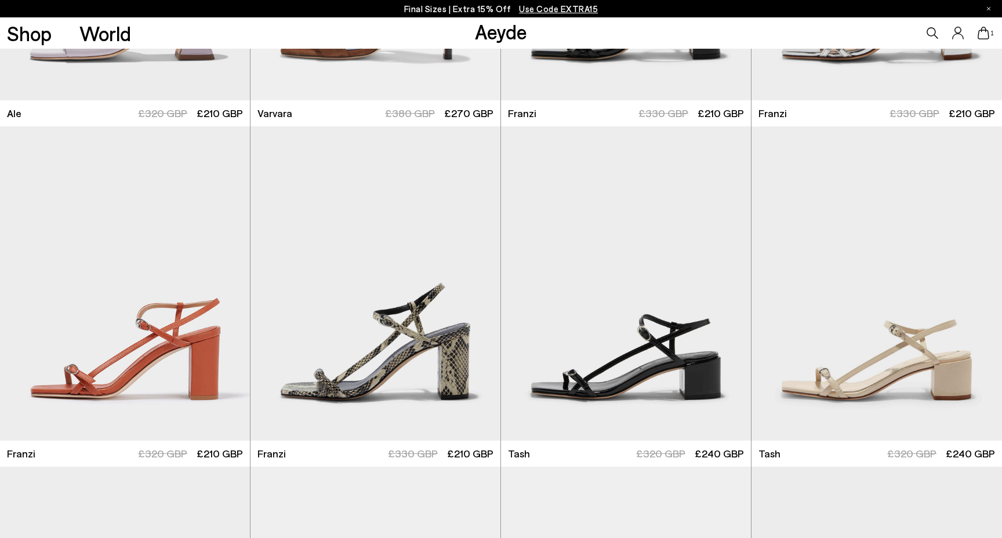
scroll to position [1681, 0]
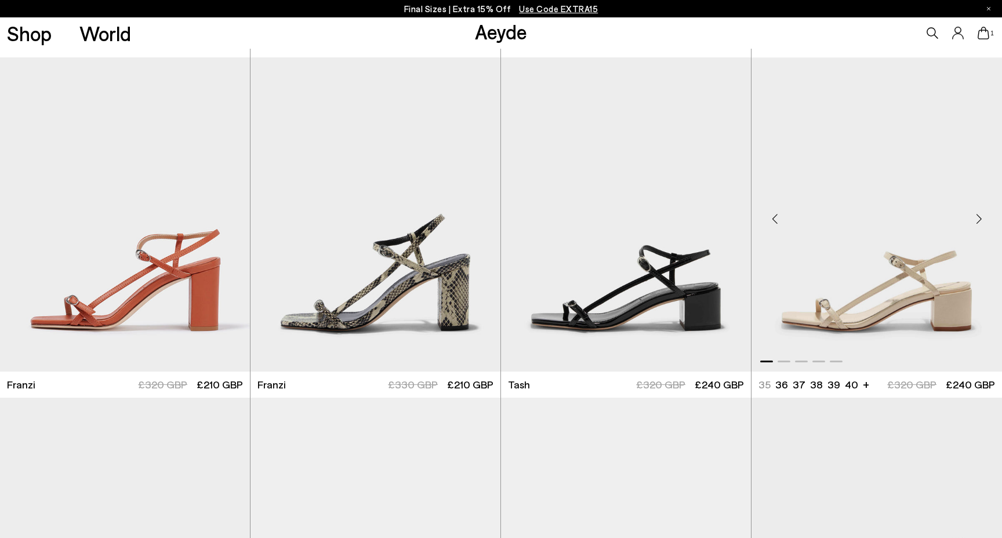
click at [976, 219] on div "Next slide" at bounding box center [979, 219] width 35 height 35
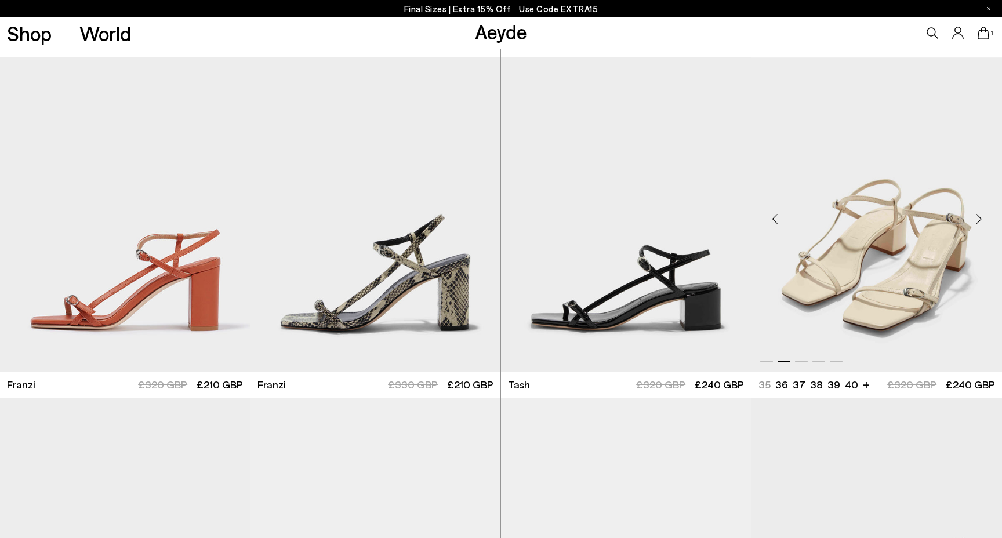
click at [976, 219] on div "Next slide" at bounding box center [979, 219] width 35 height 35
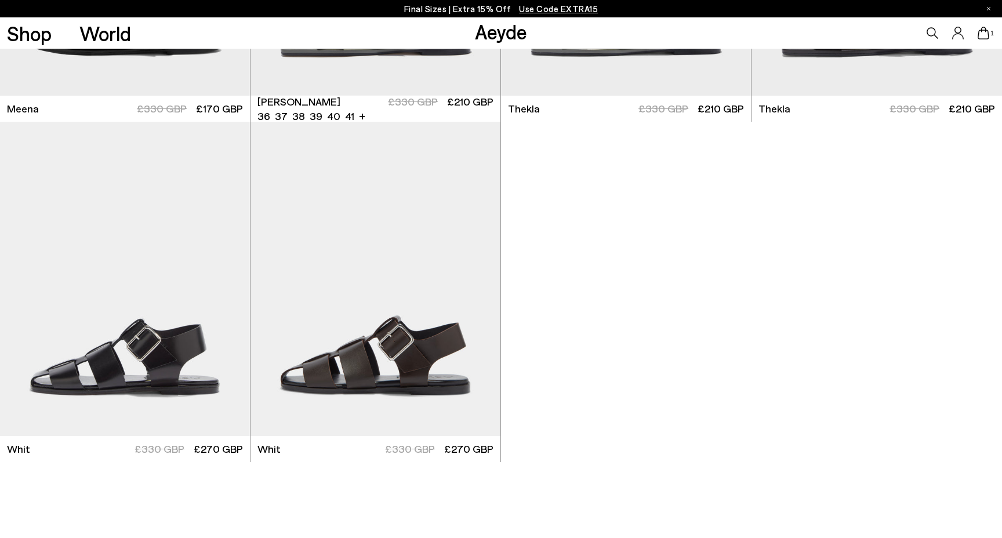
scroll to position [3363, 0]
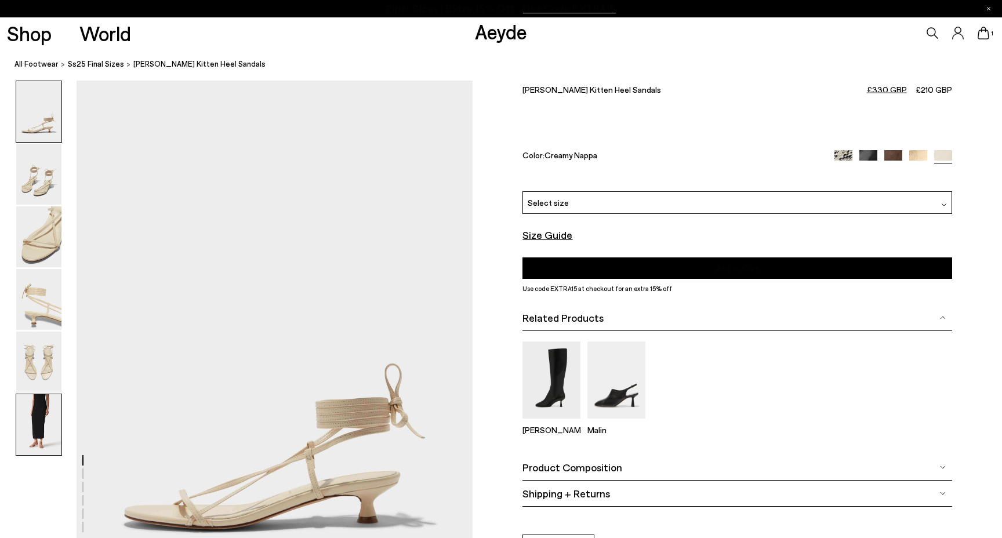
click at [41, 425] on img at bounding box center [38, 424] width 45 height 61
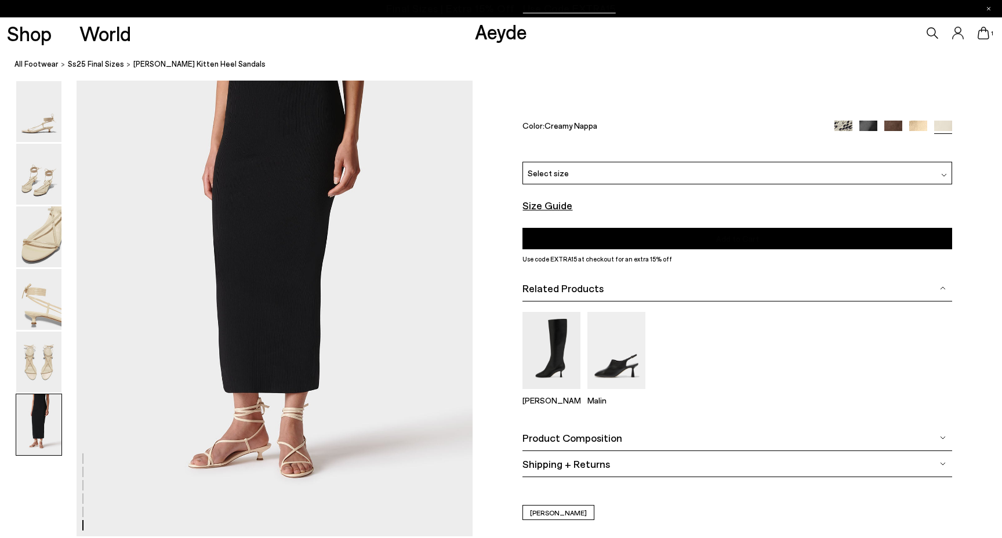
scroll to position [2731, 0]
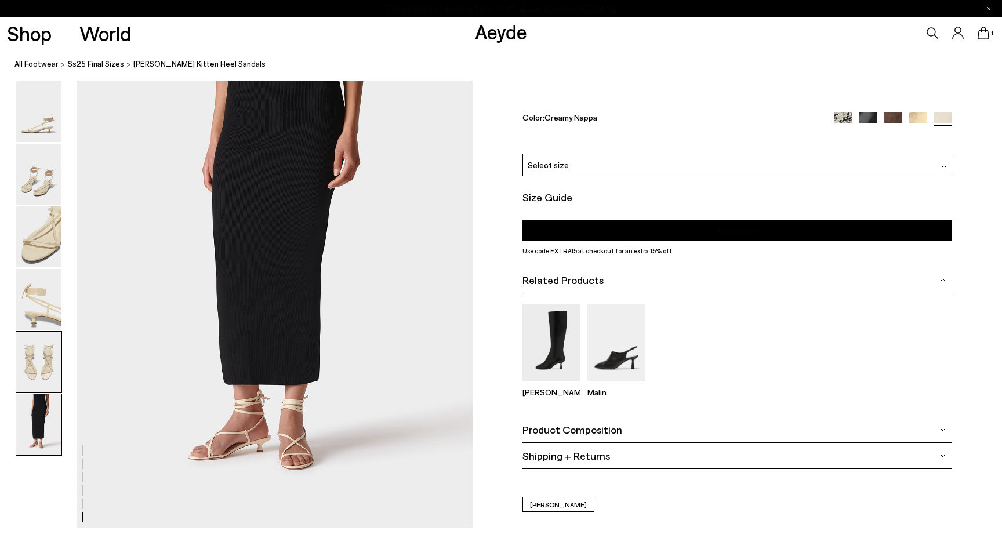
click at [42, 374] on img at bounding box center [38, 362] width 45 height 61
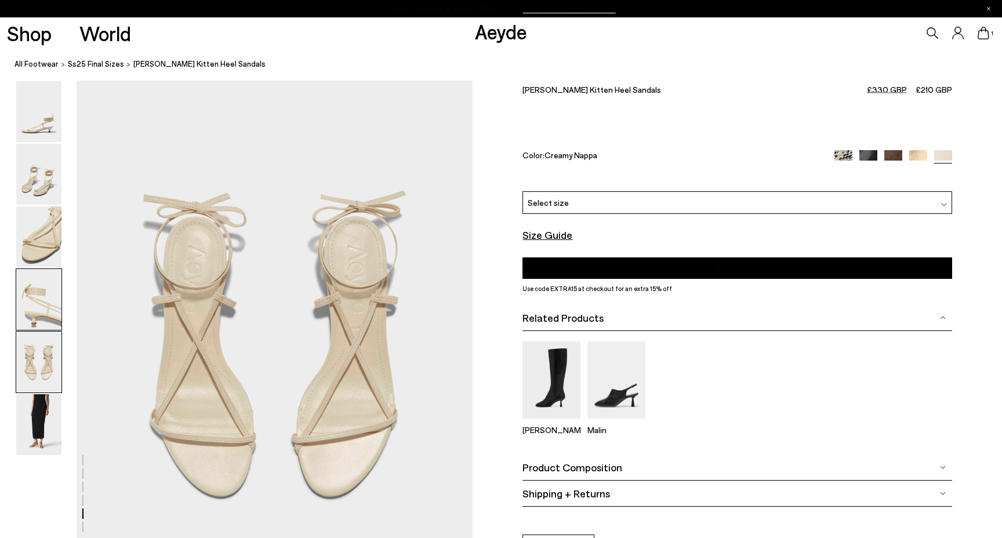
click at [48, 319] on img at bounding box center [38, 299] width 45 height 61
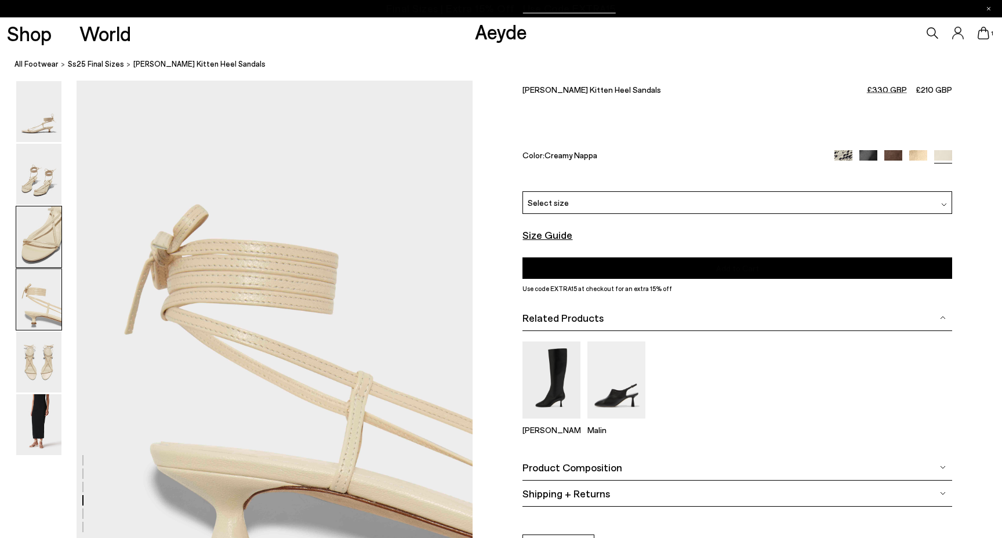
click at [41, 245] on img at bounding box center [38, 237] width 45 height 61
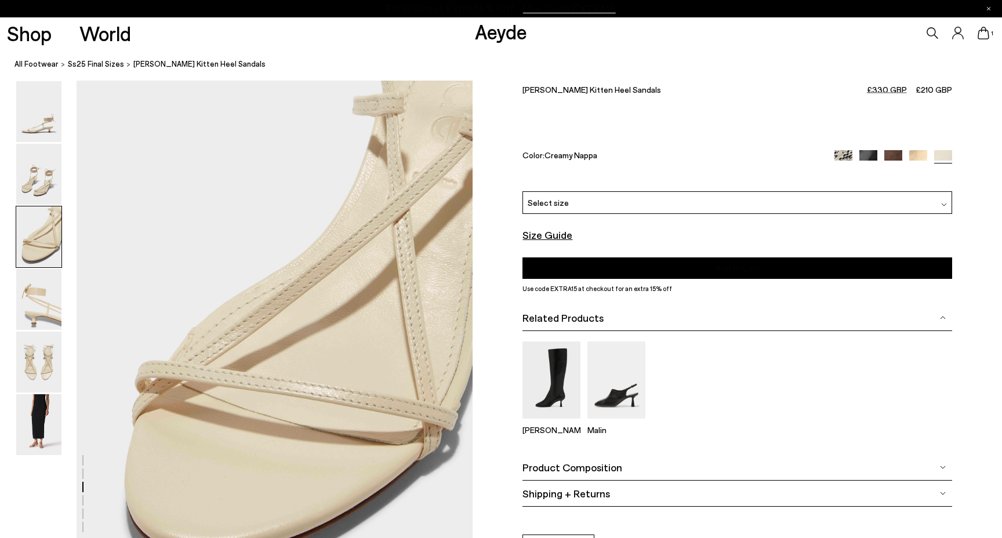
scroll to position [1061, 0]
click at [56, 212] on img at bounding box center [38, 237] width 45 height 61
click at [42, 170] on img at bounding box center [38, 174] width 45 height 61
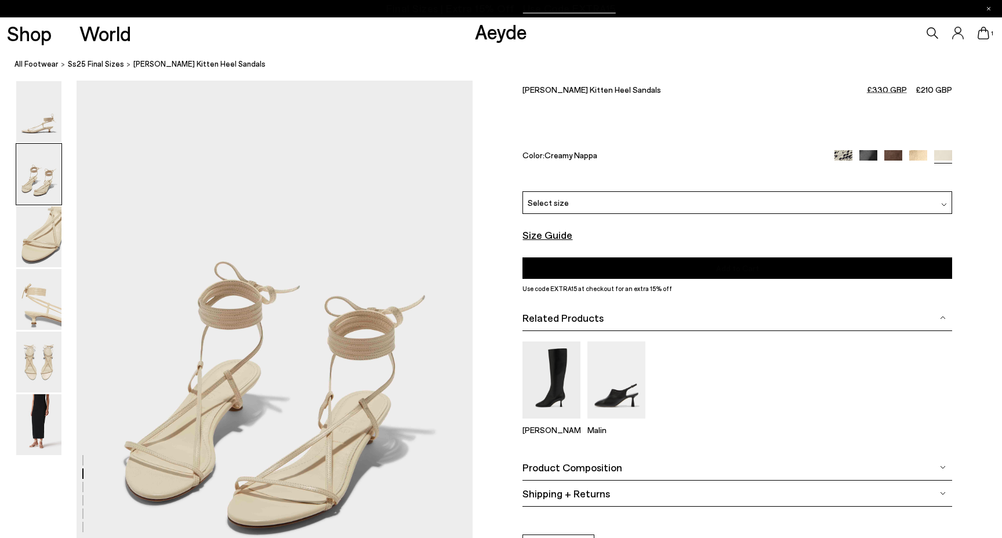
scroll to position [531, 0]
click at [37, 143] on div at bounding box center [39, 268] width 46 height 375
click at [37, 121] on img at bounding box center [38, 111] width 45 height 61
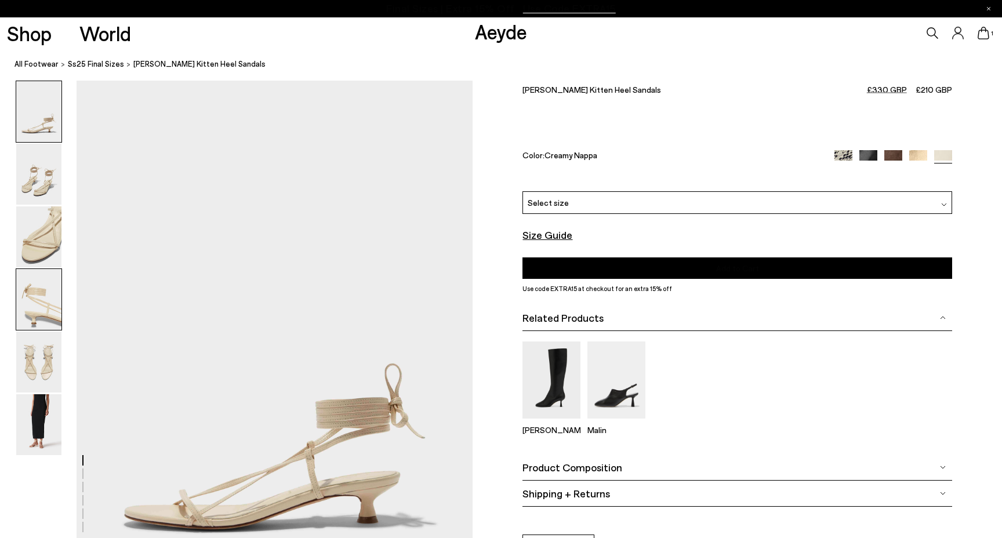
scroll to position [0, 0]
click at [45, 425] on img at bounding box center [38, 424] width 45 height 61
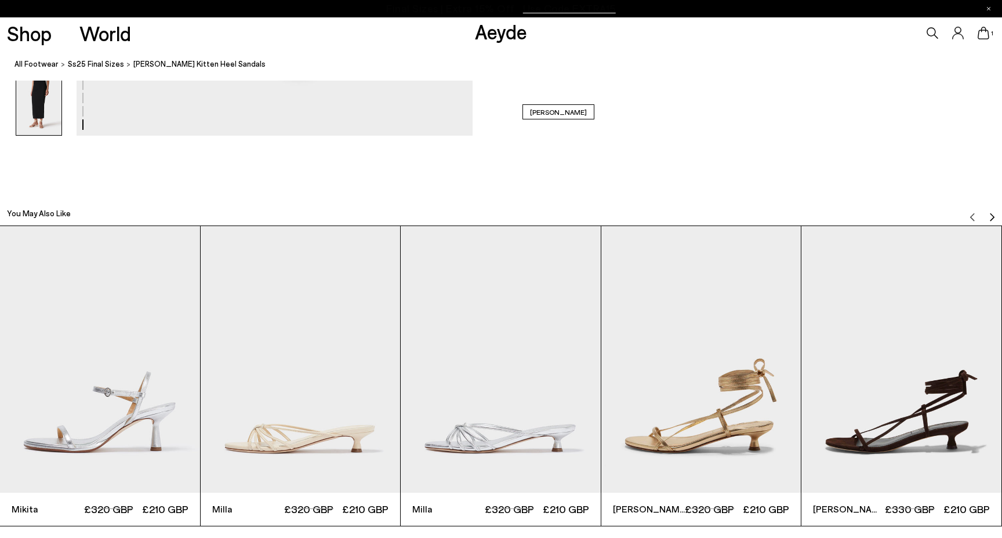
scroll to position [3154, 0]
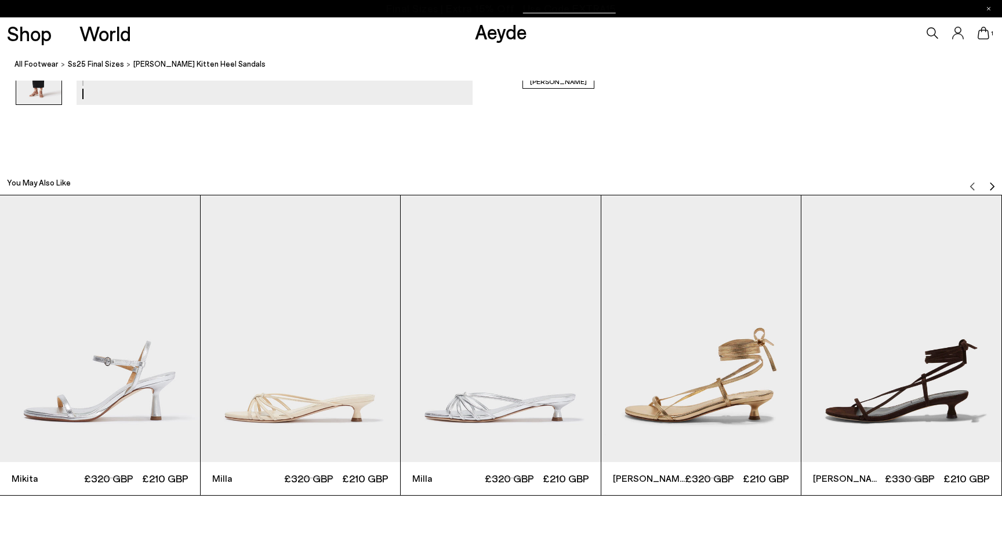
click at [341, 378] on img "2 / 6" at bounding box center [301, 328] width 200 height 266
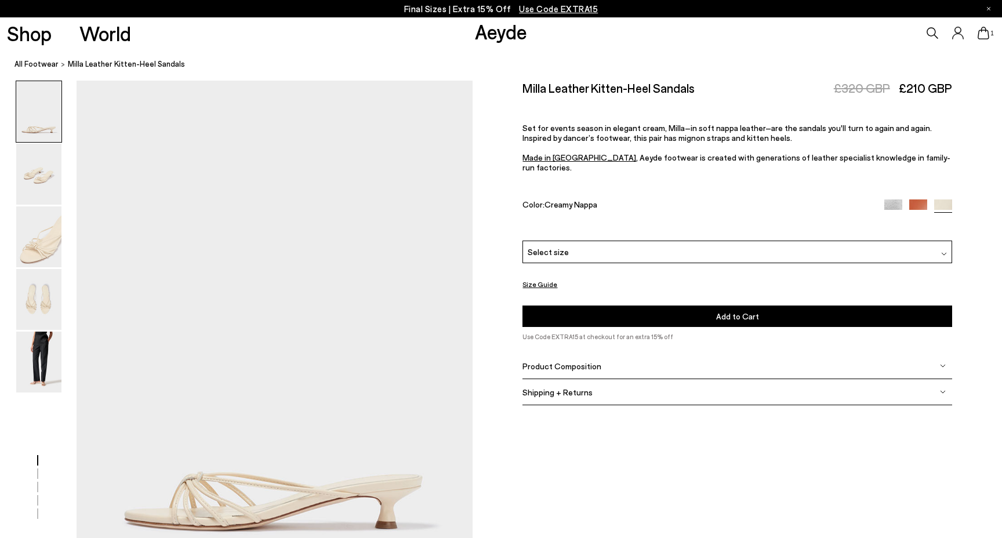
click at [614, 244] on div "Select size" at bounding box center [737, 252] width 429 height 23
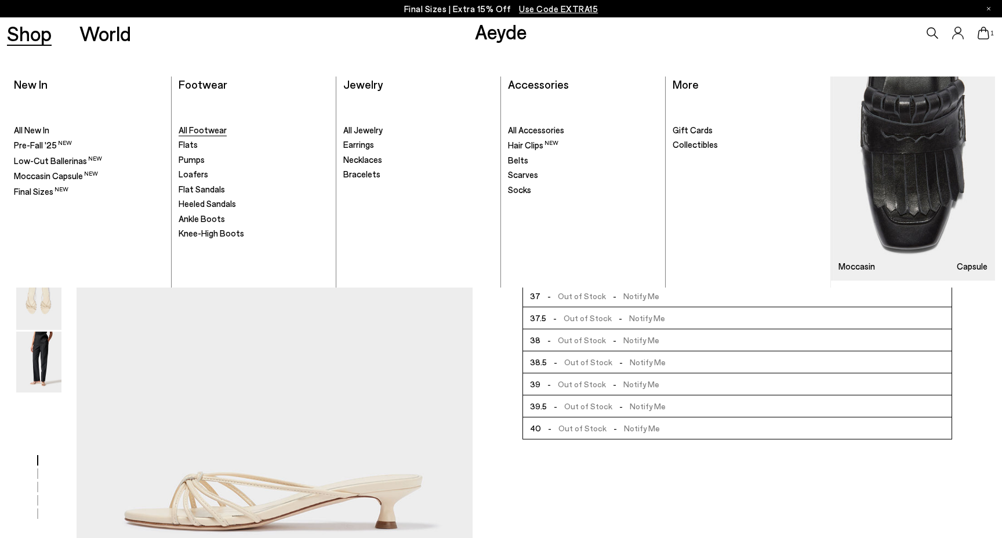
click at [216, 129] on span "All Footwear" at bounding box center [203, 130] width 48 height 10
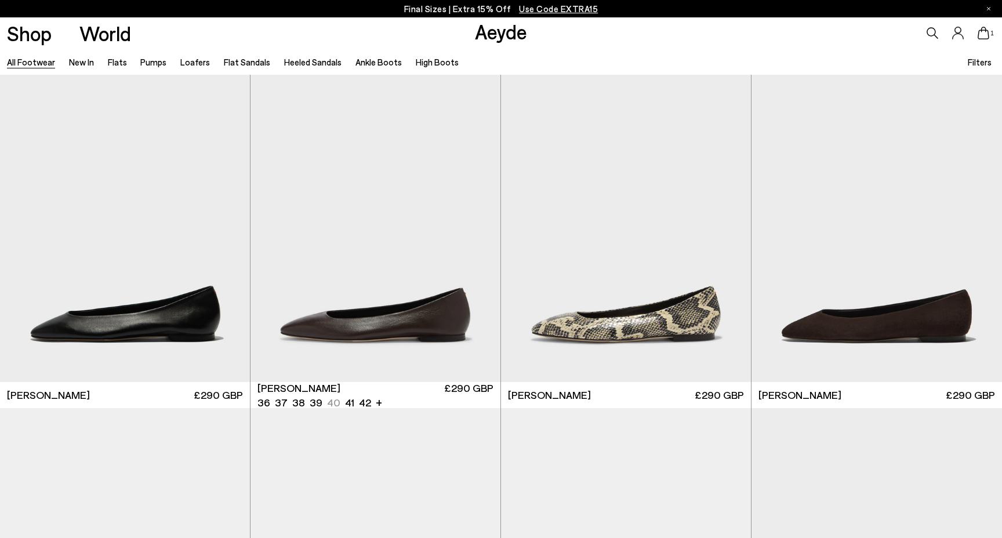
scroll to position [2100, 0]
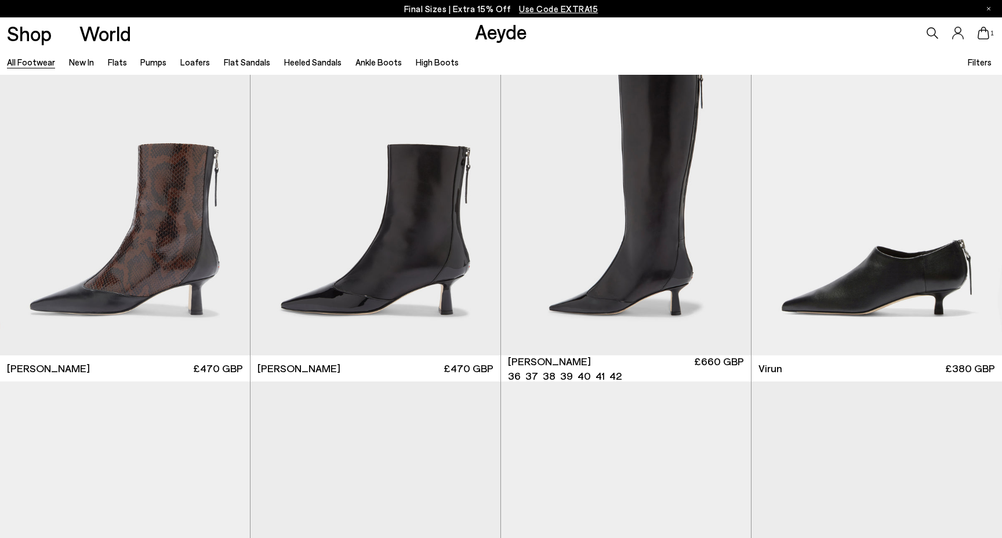
scroll to position [4124, 0]
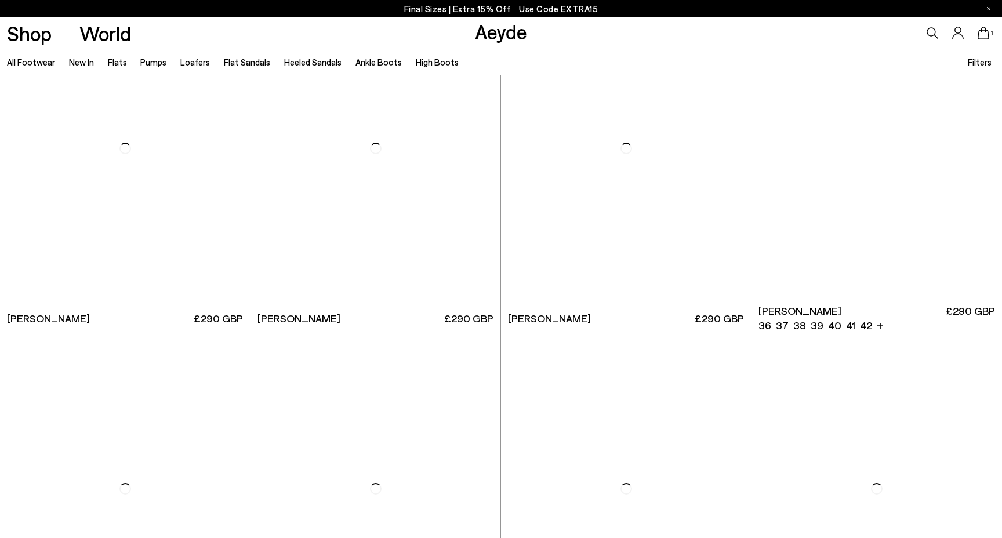
scroll to position [12765, 0]
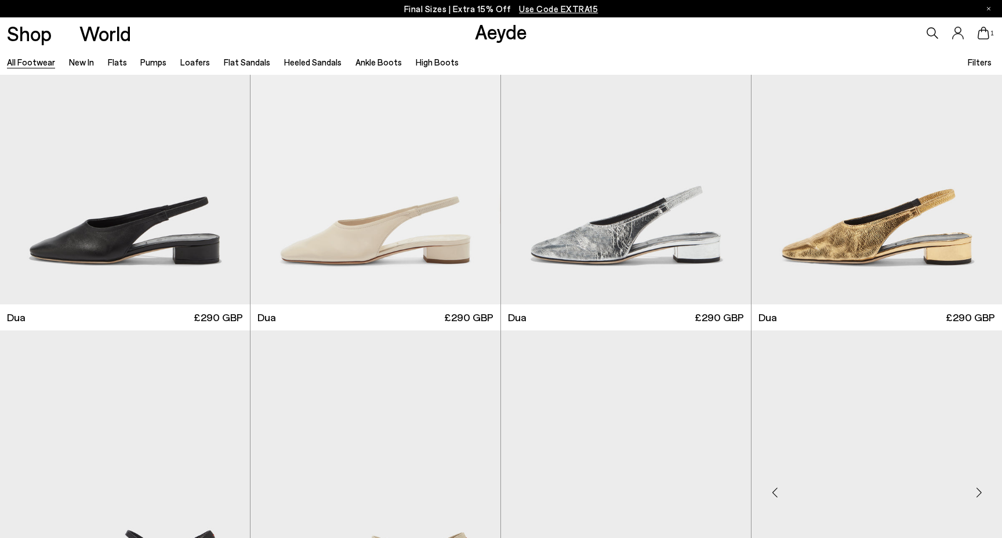
scroll to position [13644, 0]
